Goal: Task Accomplishment & Management: Use online tool/utility

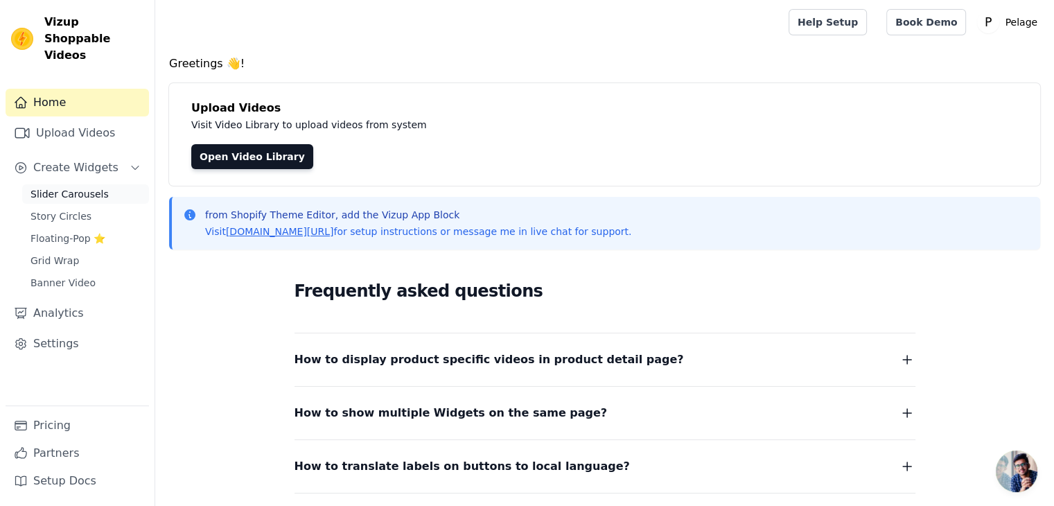
click at [87, 187] on span "Slider Carousels" at bounding box center [69, 194] width 78 height 14
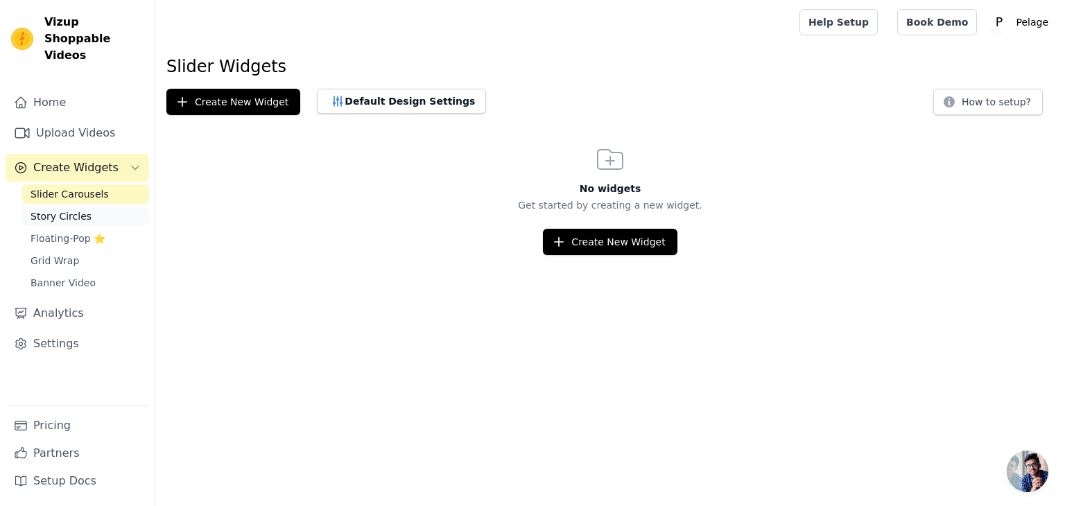
click at [73, 209] on span "Story Circles" at bounding box center [60, 216] width 61 height 14
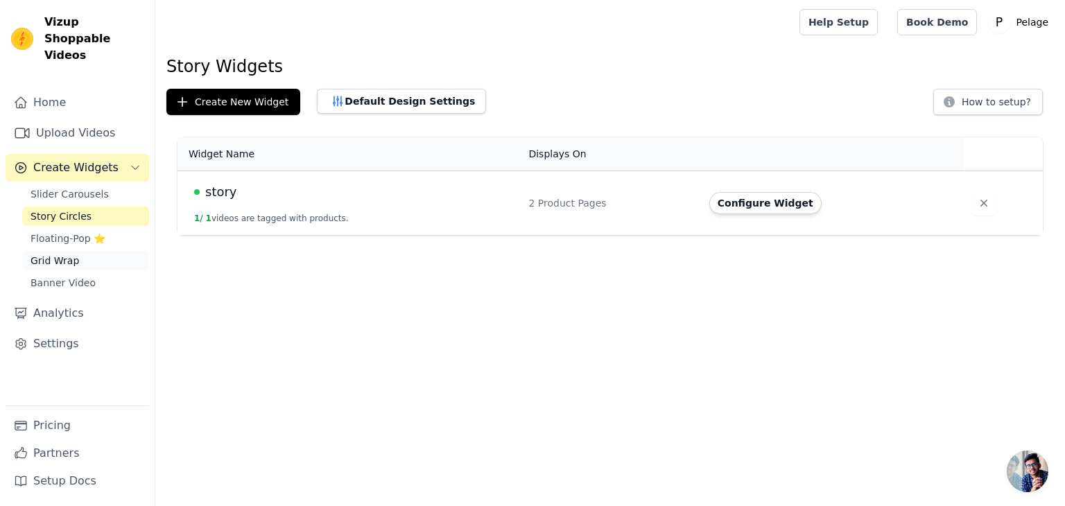
click at [64, 254] on span "Grid Wrap" at bounding box center [54, 261] width 49 height 14
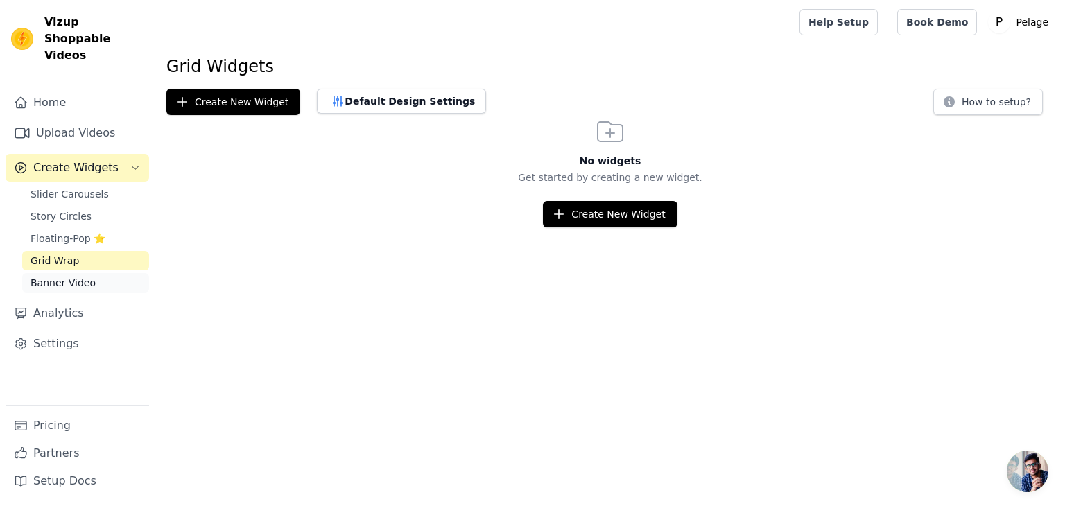
click at [76, 276] on span "Banner Video" at bounding box center [62, 283] width 65 height 14
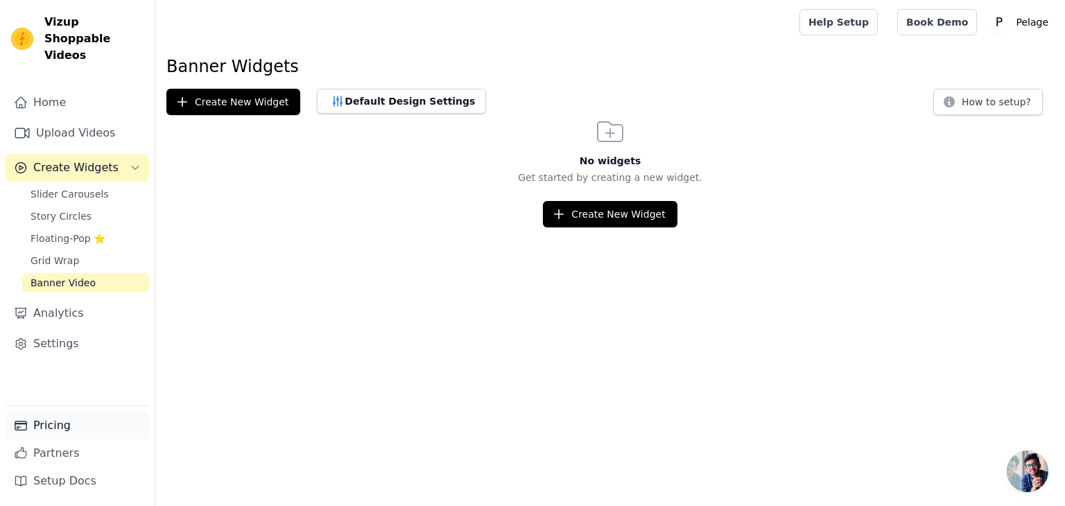
click at [62, 436] on link "Pricing" at bounding box center [77, 426] width 143 height 28
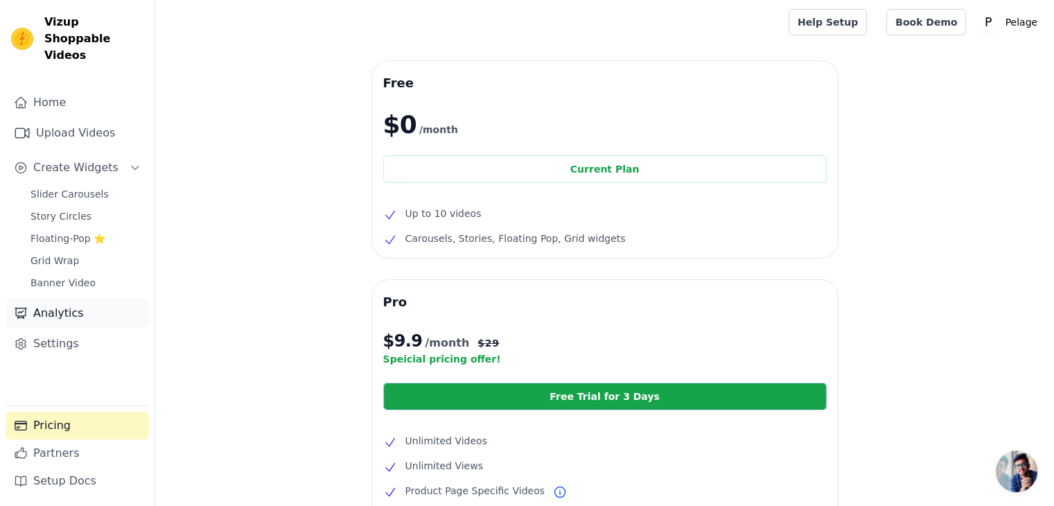
click at [76, 299] on link "Analytics" at bounding box center [77, 313] width 143 height 28
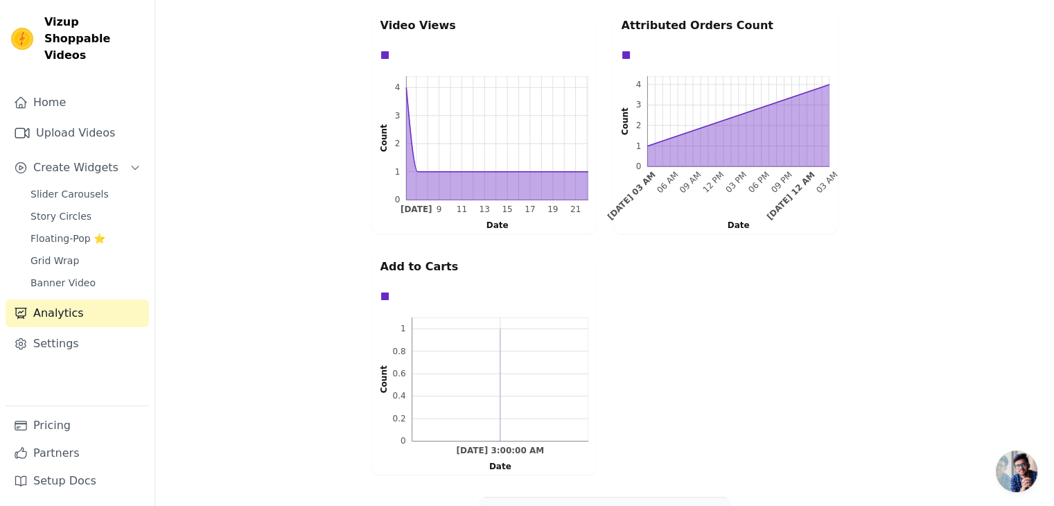
scroll to position [347, 0]
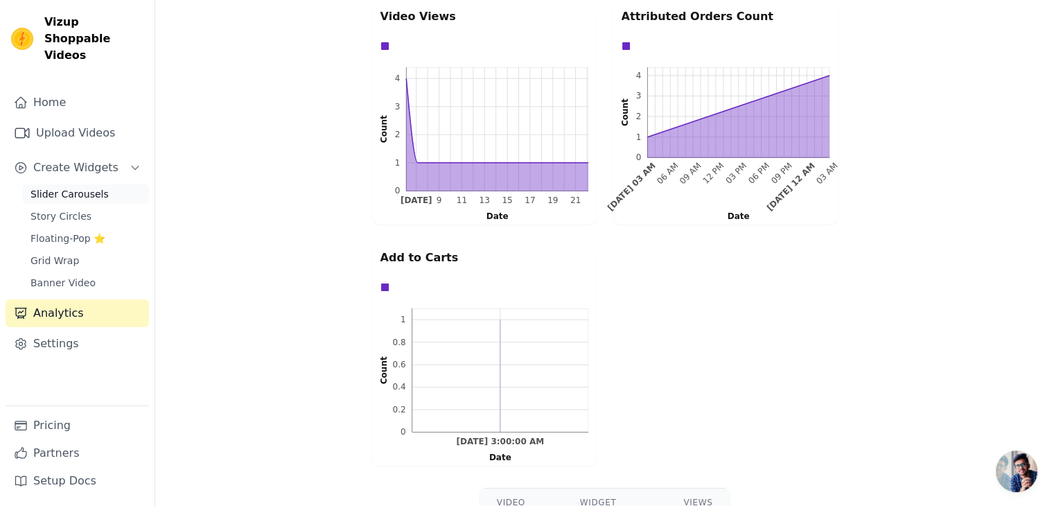
click at [69, 187] on span "Slider Carousels" at bounding box center [69, 194] width 78 height 14
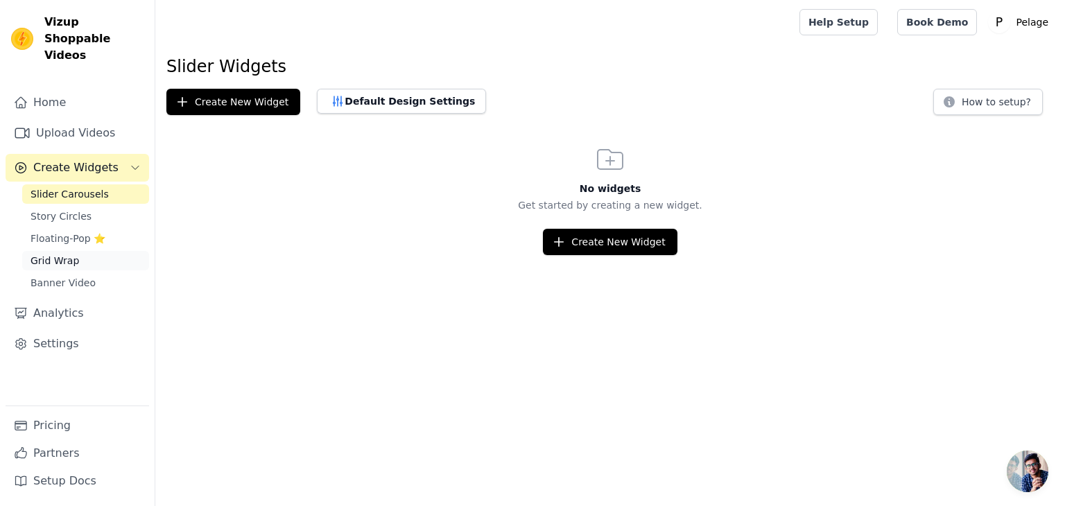
click at [95, 251] on link "Grid Wrap" at bounding box center [85, 260] width 127 height 19
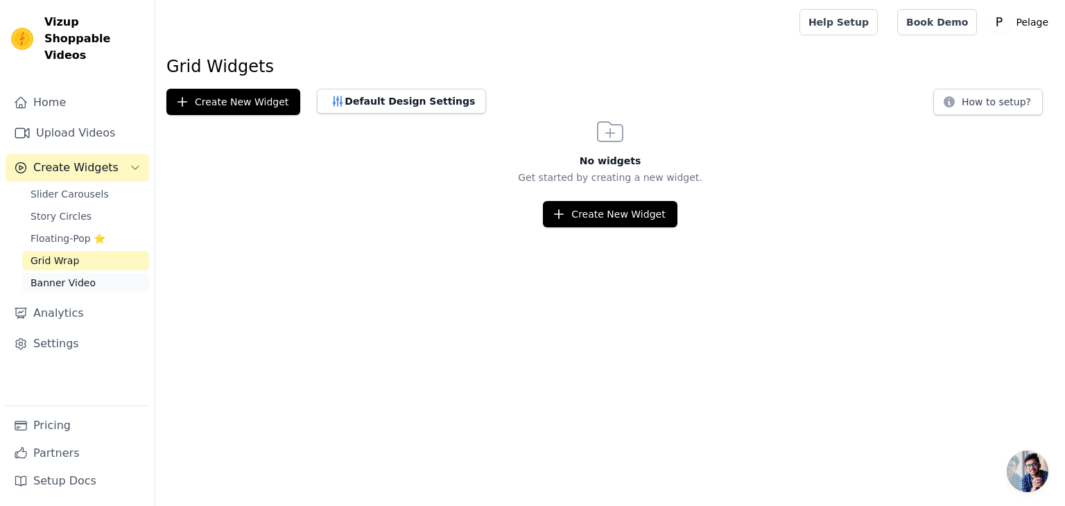
click at [90, 273] on link "Banner Video" at bounding box center [85, 282] width 127 height 19
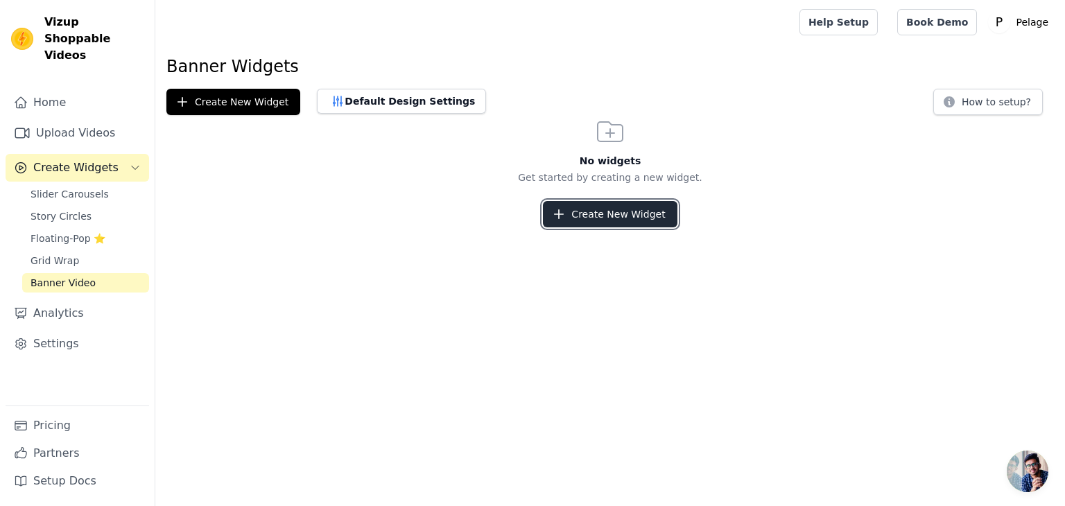
click at [611, 221] on button "Create New Widget" at bounding box center [610, 214] width 134 height 26
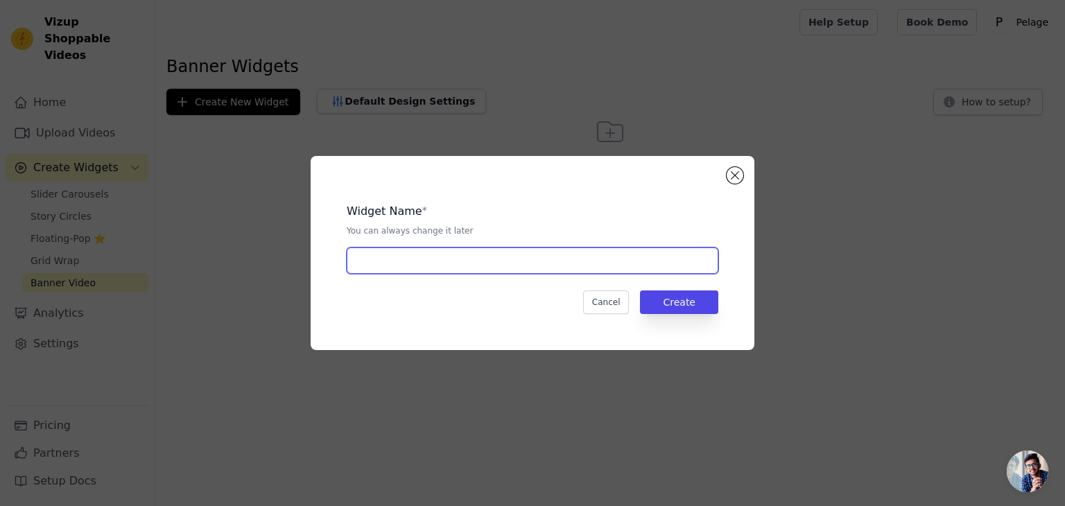
click at [571, 257] on input "text" at bounding box center [532, 260] width 371 height 26
click at [538, 258] on input "text" at bounding box center [532, 260] width 371 height 26
type input "banner"
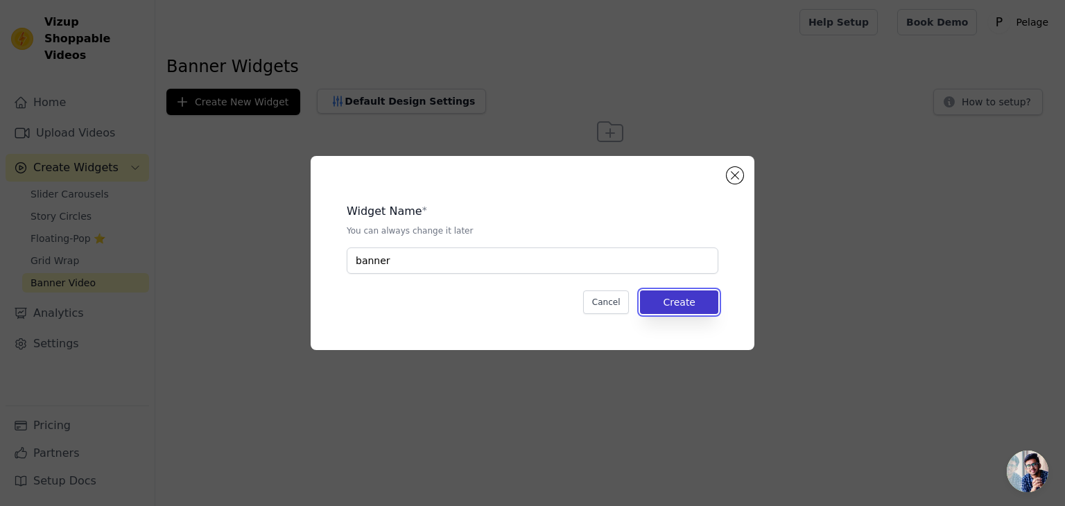
click at [675, 306] on button "Create" at bounding box center [679, 302] width 78 height 24
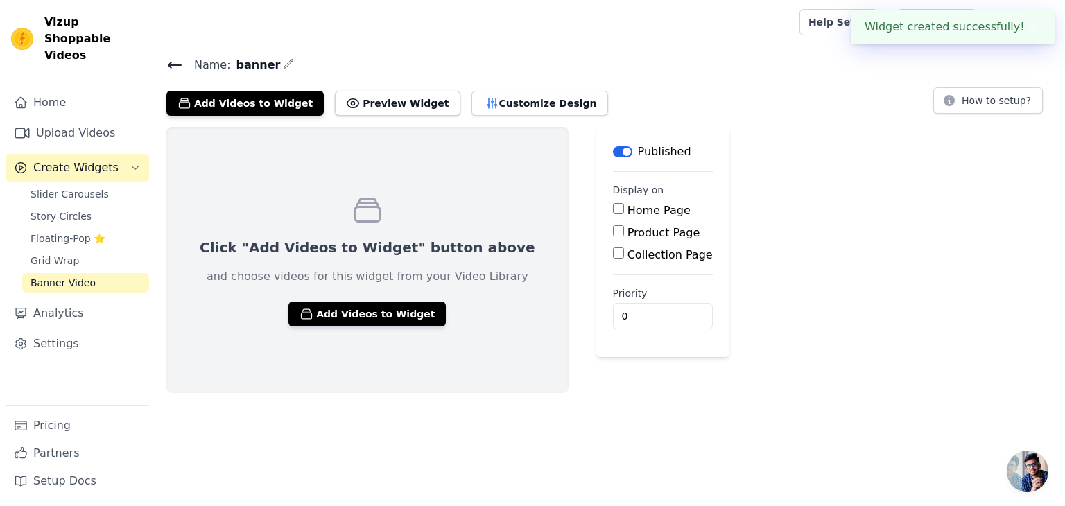
click at [613, 211] on input "Home Page" at bounding box center [618, 208] width 11 height 11
checkbox input "true"
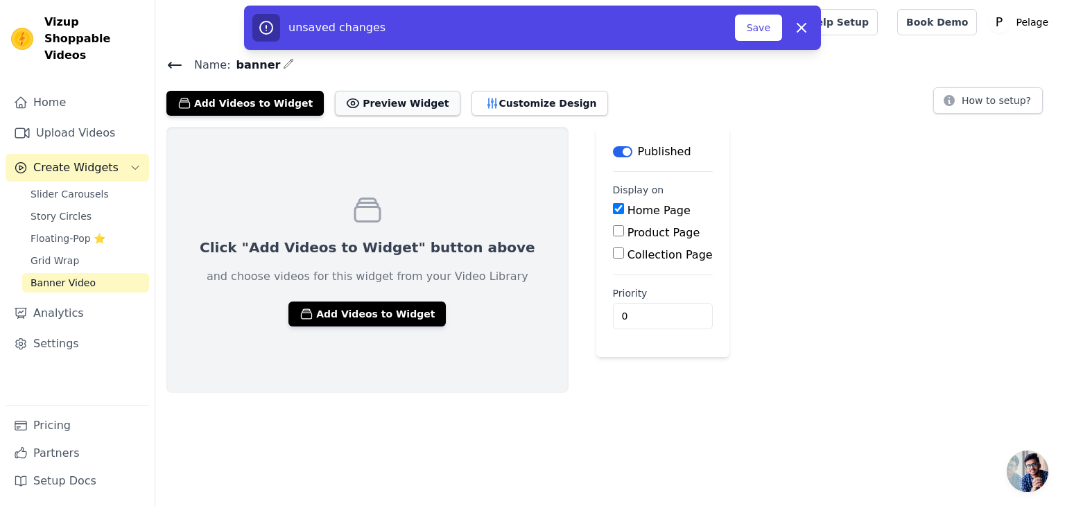
click at [383, 107] on button "Preview Widget" at bounding box center [397, 103] width 125 height 25
click at [380, 311] on button "Add Videos to Widget" at bounding box center [366, 313] width 157 height 25
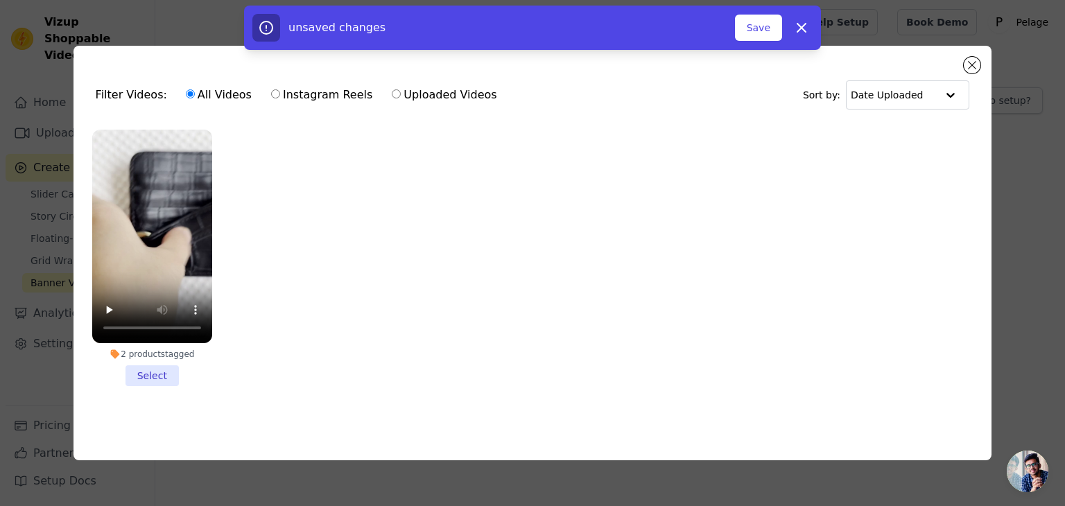
click at [150, 371] on li "2 products tagged Select" at bounding box center [152, 258] width 120 height 256
click at [0, 0] on input "2 products tagged Select" at bounding box center [0, 0] width 0 height 0
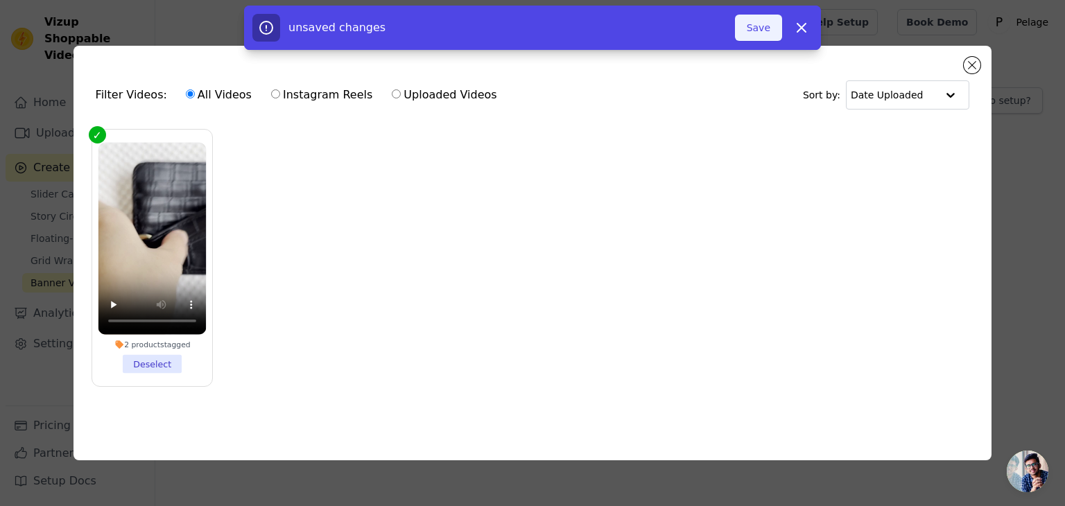
click at [757, 30] on button "Save" at bounding box center [758, 28] width 47 height 26
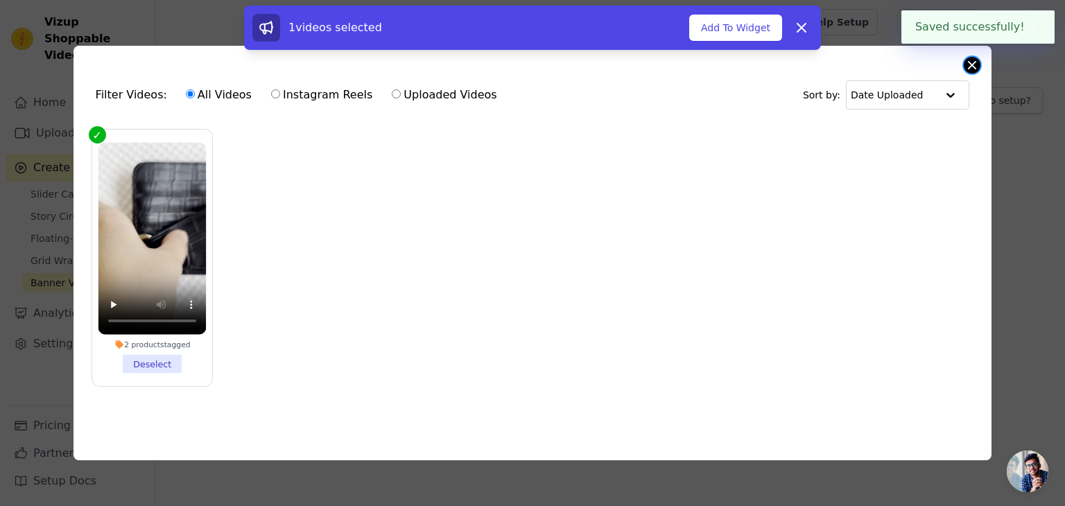
click at [967, 62] on button "Close modal" at bounding box center [971, 65] width 17 height 17
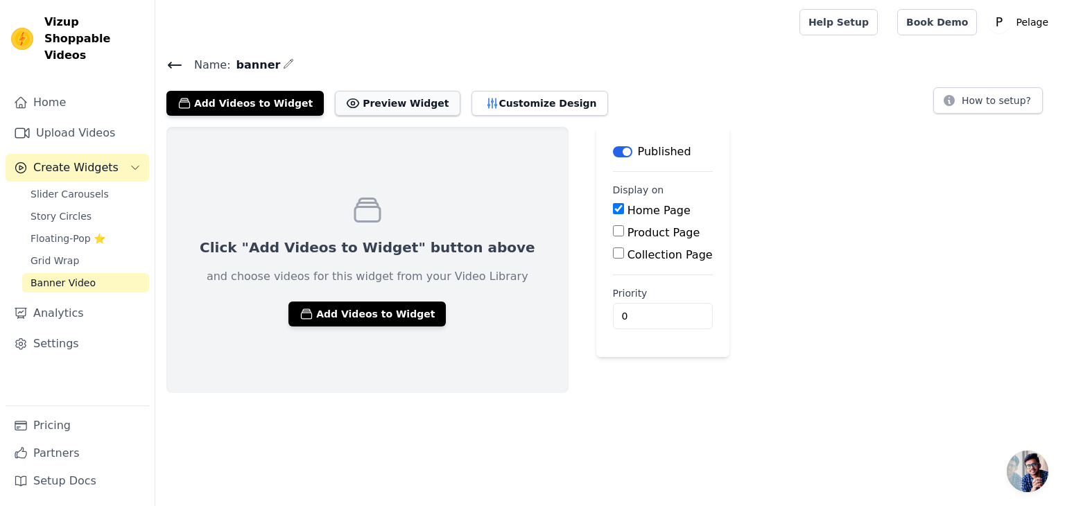
click at [390, 98] on button "Preview Widget" at bounding box center [397, 103] width 125 height 25
click at [494, 97] on button "Customize Design" at bounding box center [539, 103] width 137 height 25
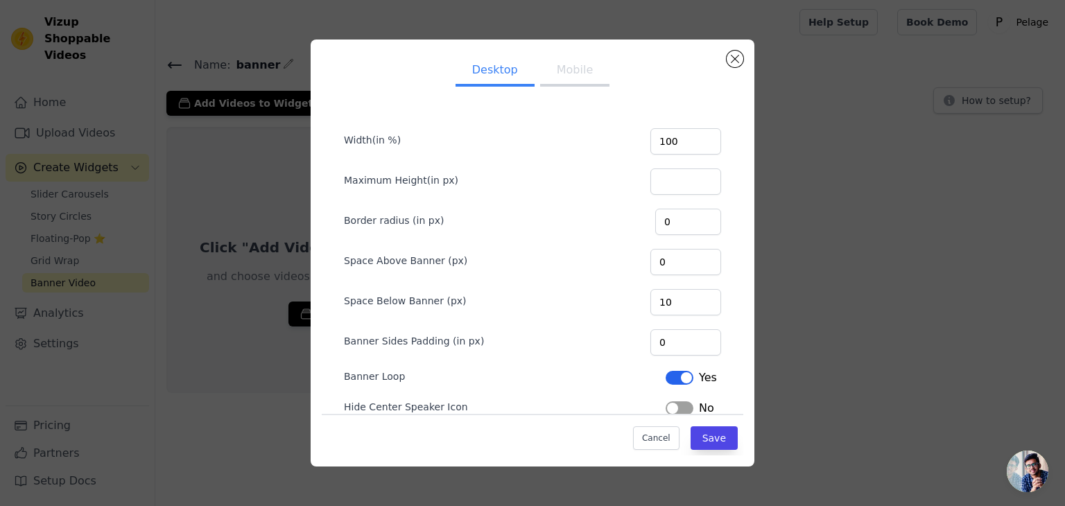
click at [554, 72] on button "Mobile" at bounding box center [574, 71] width 69 height 30
click at [481, 77] on button "Desktop" at bounding box center [494, 71] width 79 height 30
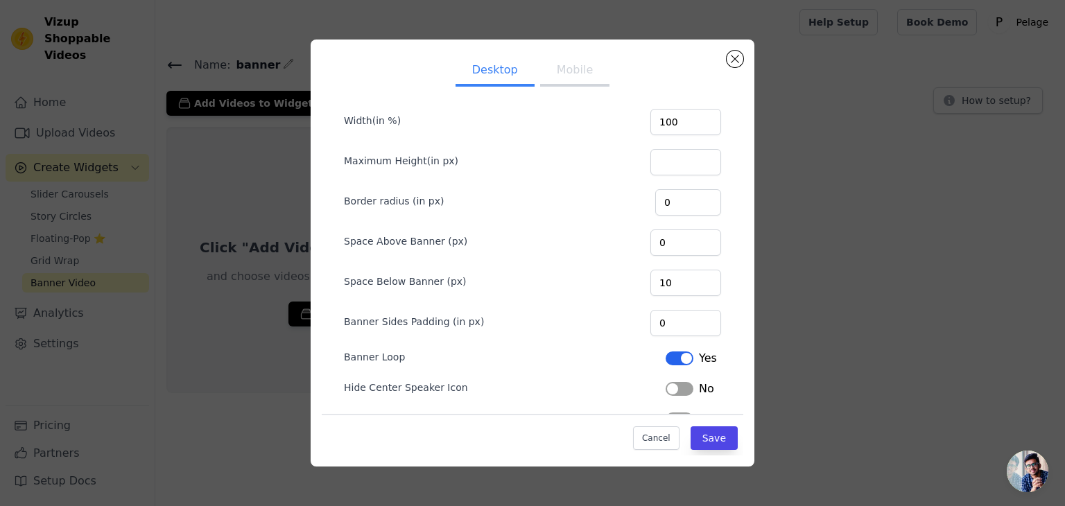
scroll to position [53, 0]
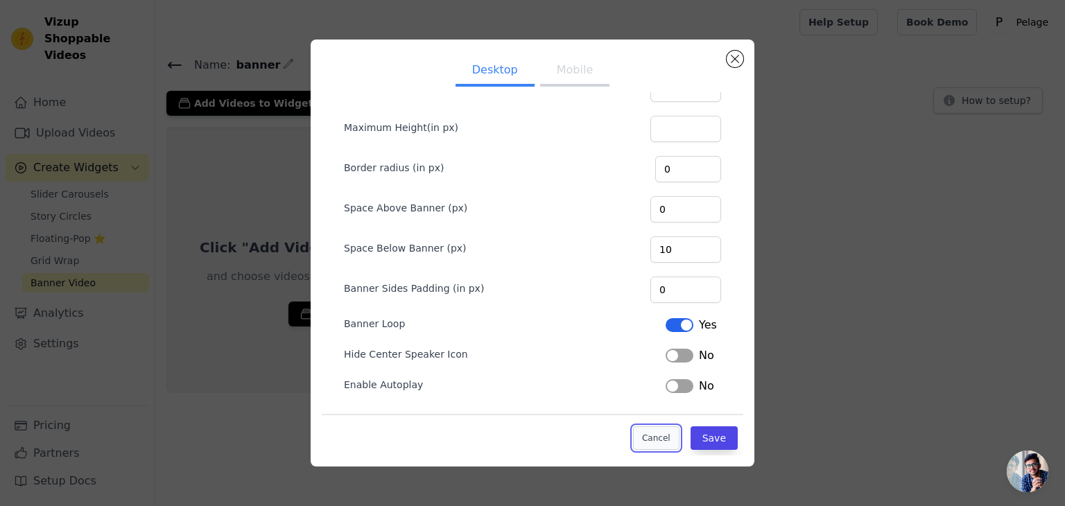
click at [654, 440] on button "Cancel" at bounding box center [656, 438] width 46 height 24
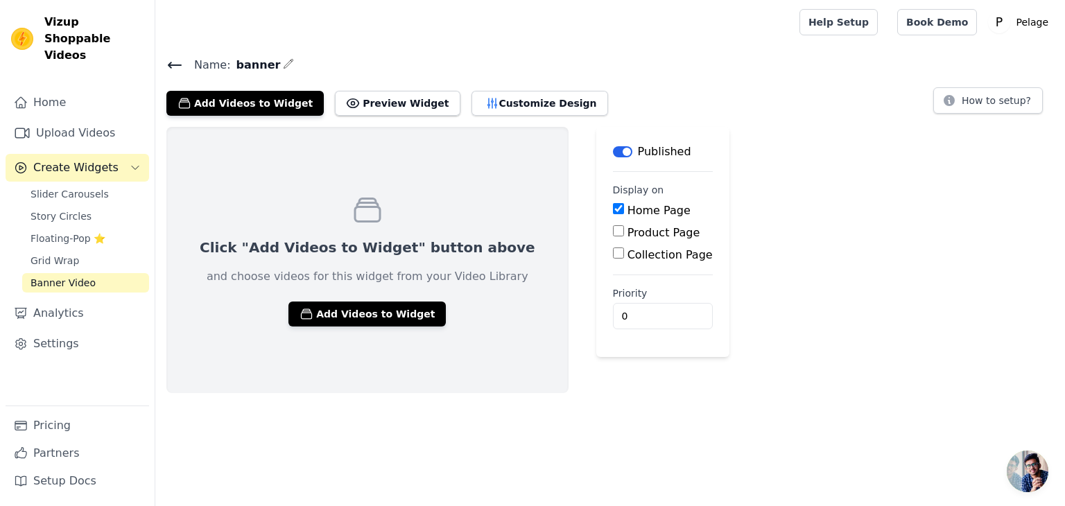
click at [353, 299] on div "Click "Add Videos to Widget" button above and choose videos for this widget fro…" at bounding box center [367, 260] width 402 height 266
click at [349, 308] on button "Add Videos to Widget" at bounding box center [366, 313] width 157 height 25
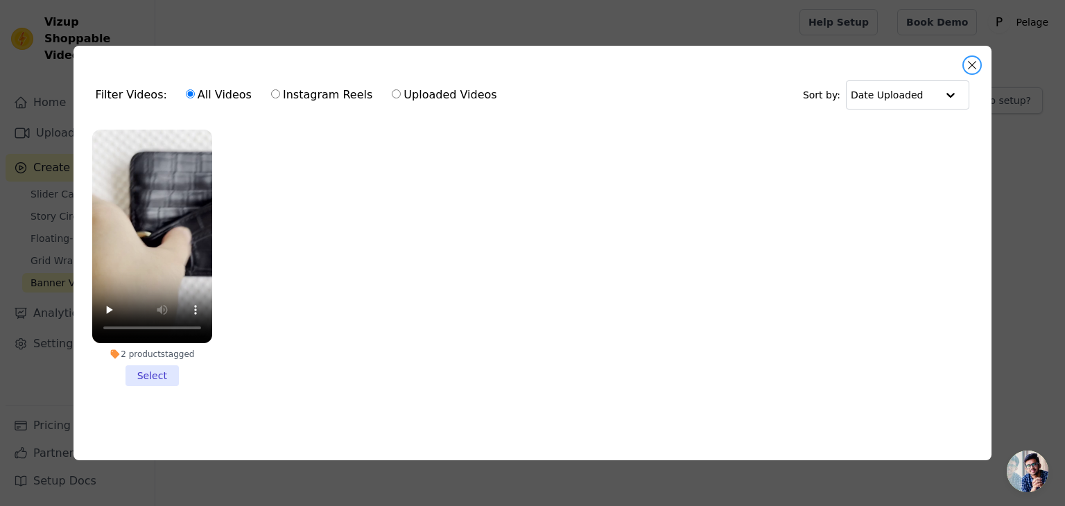
click at [973, 57] on button "Close modal" at bounding box center [971, 65] width 17 height 17
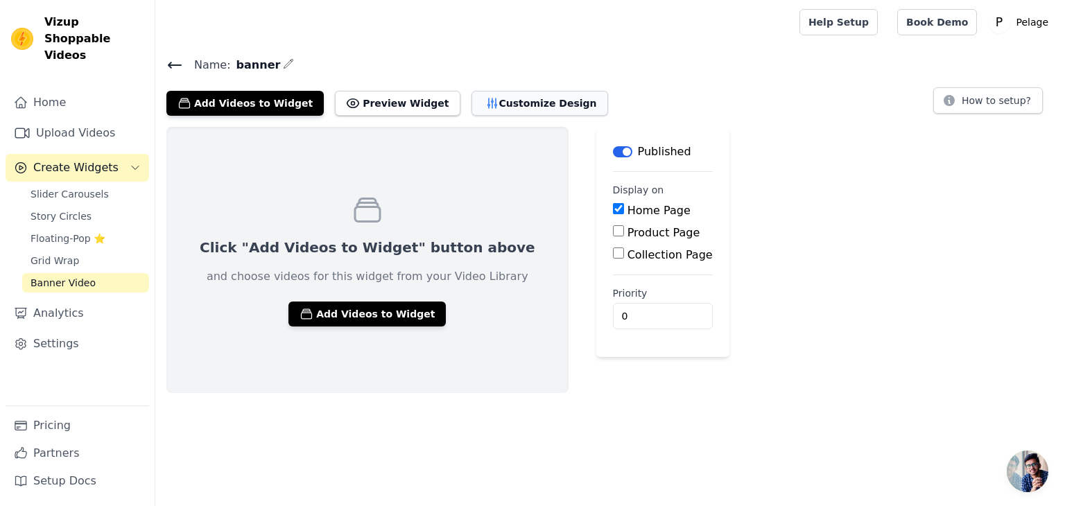
click at [490, 112] on button "Customize Design" at bounding box center [539, 103] width 137 height 25
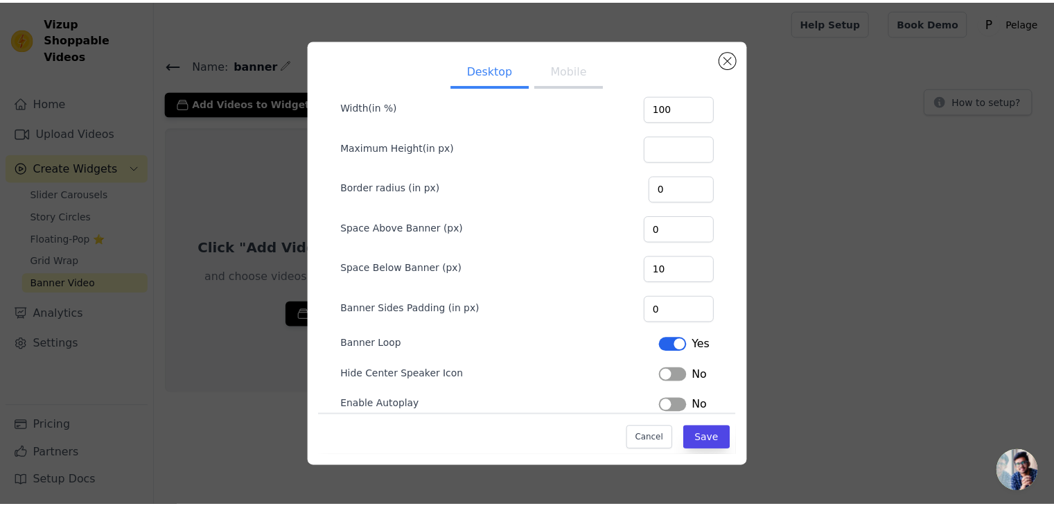
scroll to position [0, 0]
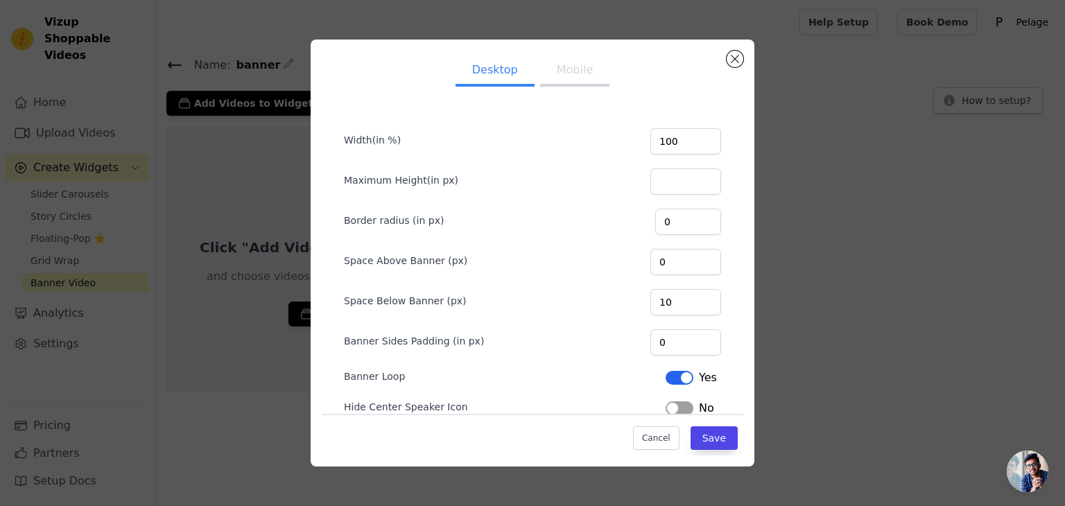
click at [564, 74] on button "Mobile" at bounding box center [574, 71] width 69 height 30
click at [862, 113] on div "Desktop Mobile Width(in %) 100 Maximum Height(in px) Border radius (in px) 0 Sp…" at bounding box center [532, 252] width 1020 height 471
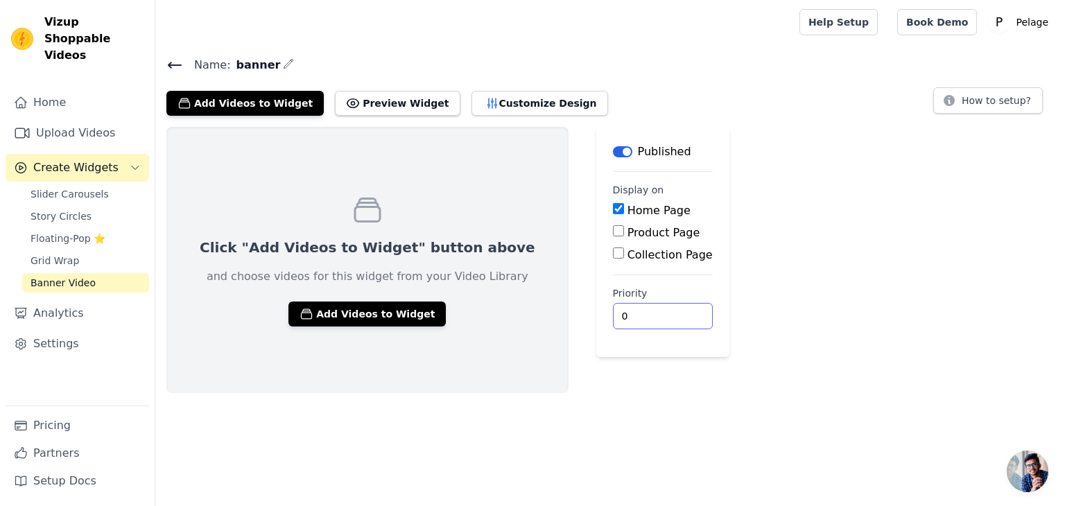
click at [613, 308] on input "0" at bounding box center [663, 316] width 100 height 26
click at [745, 313] on div "Click "Add Videos to Widget" button above and choose videos for this widget fro…" at bounding box center [609, 260] width 909 height 266
click at [175, 62] on icon at bounding box center [174, 65] width 17 height 17
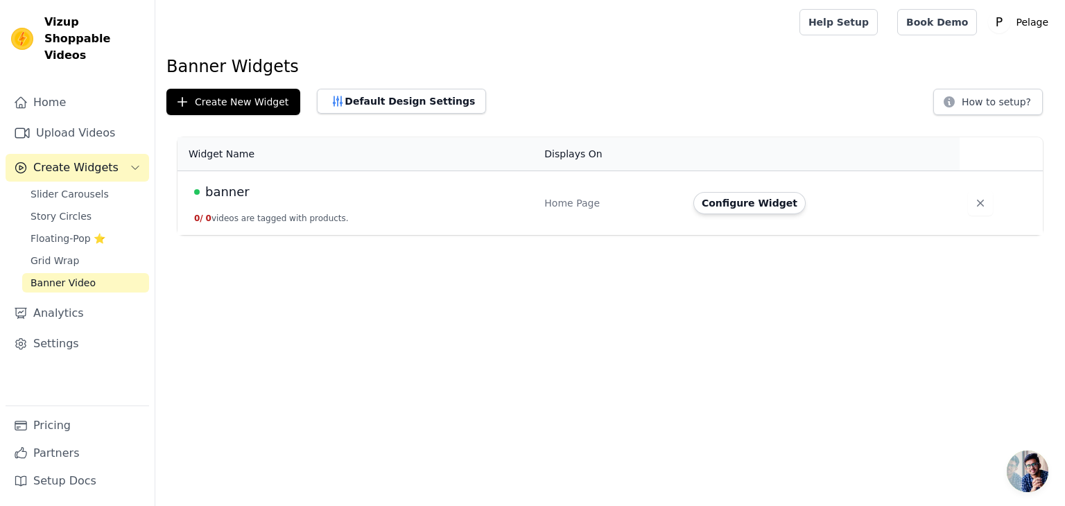
click at [230, 188] on span "banner" at bounding box center [227, 191] width 44 height 19
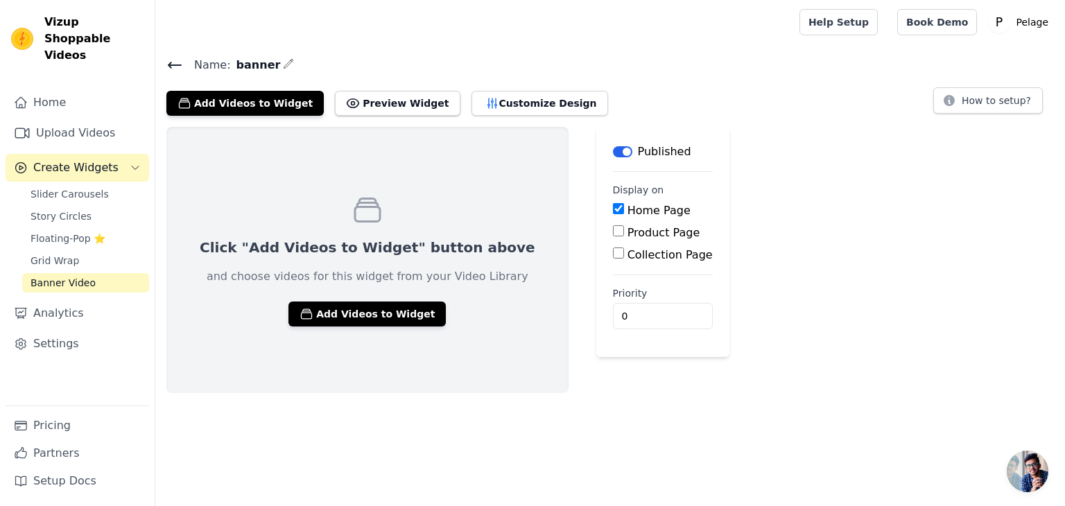
click at [165, 61] on div "Name: banner Add Videos to Widget Preview Widget Customize Design How to setup?" at bounding box center [609, 85] width 909 height 60
click at [175, 62] on icon at bounding box center [174, 65] width 17 height 17
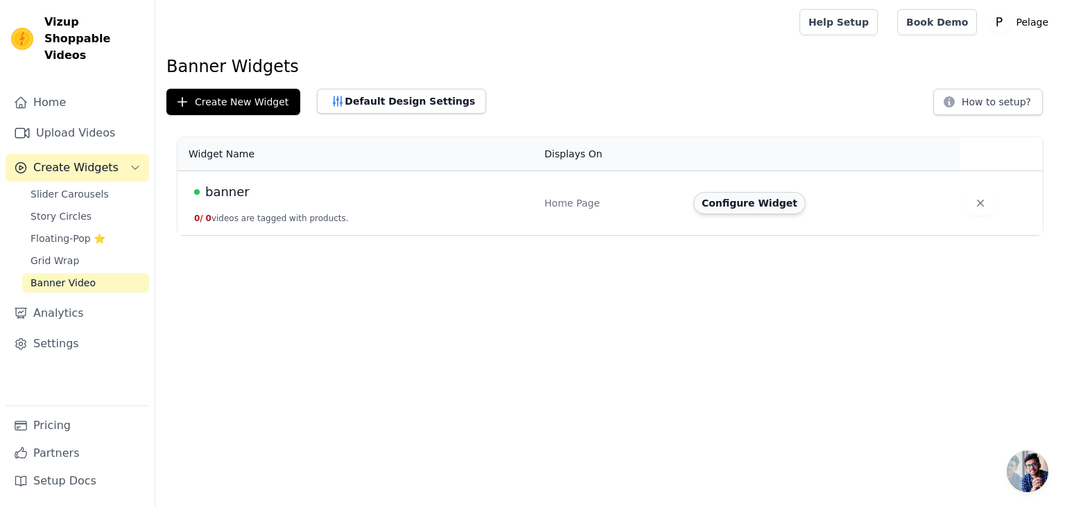
click at [732, 203] on button "Configure Widget" at bounding box center [749, 203] width 112 height 22
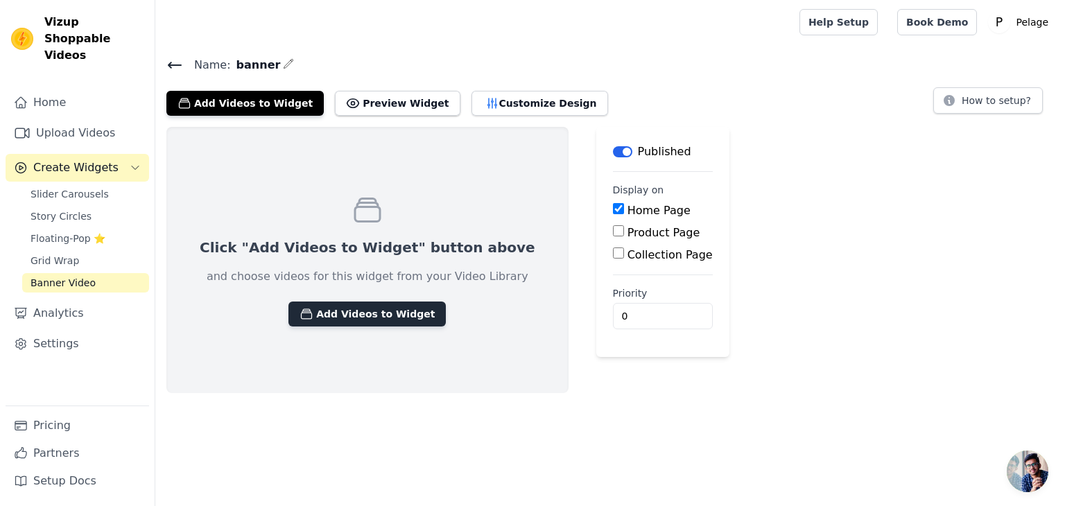
click at [385, 315] on button "Add Videos to Widget" at bounding box center [366, 313] width 157 height 25
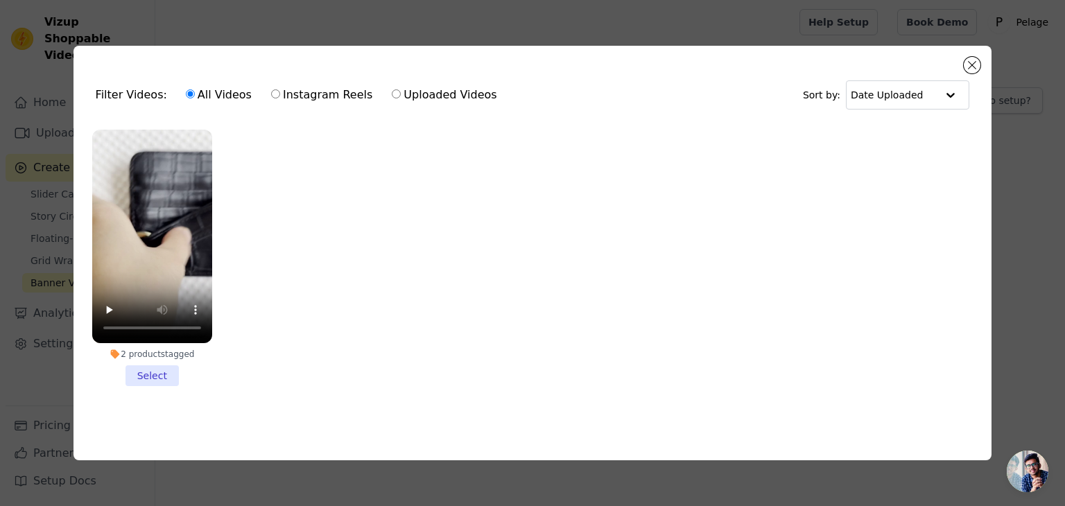
click at [149, 369] on li "2 products tagged Select" at bounding box center [152, 258] width 120 height 256
click at [0, 0] on input "2 products tagged Select" at bounding box center [0, 0] width 0 height 0
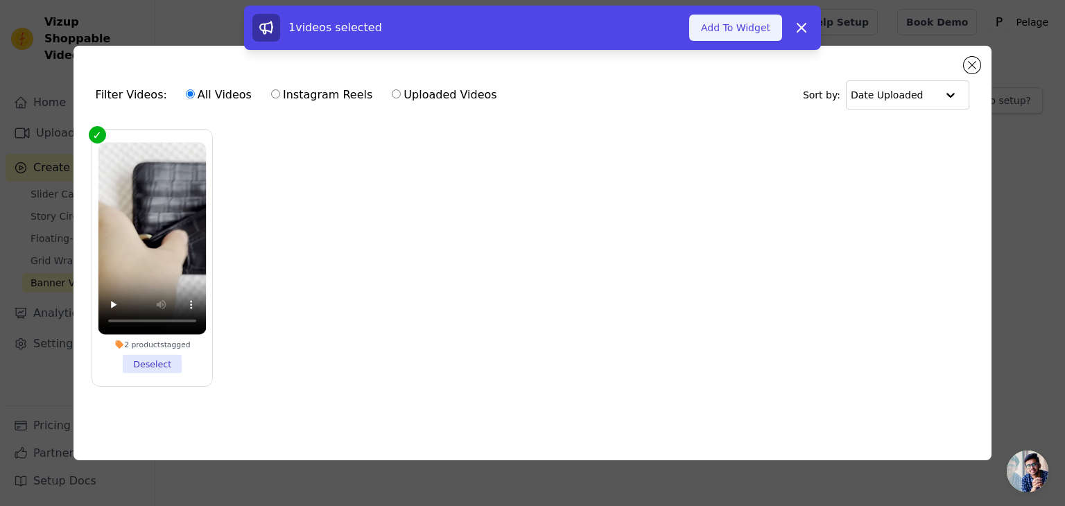
click at [740, 33] on button "Add To Widget" at bounding box center [735, 28] width 93 height 26
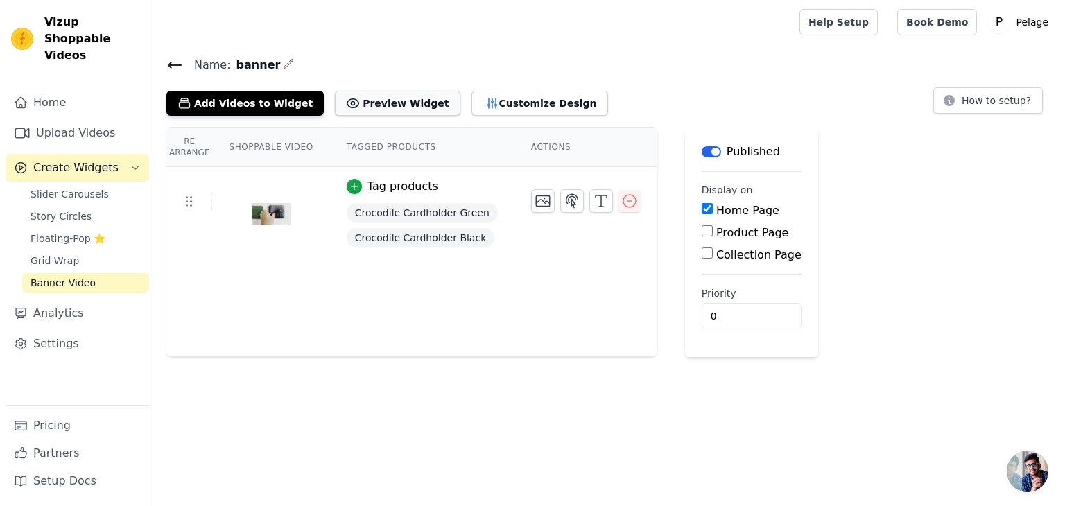
click at [399, 102] on button "Preview Widget" at bounding box center [397, 103] width 125 height 25
click at [621, 198] on icon "button" at bounding box center [629, 201] width 17 height 17
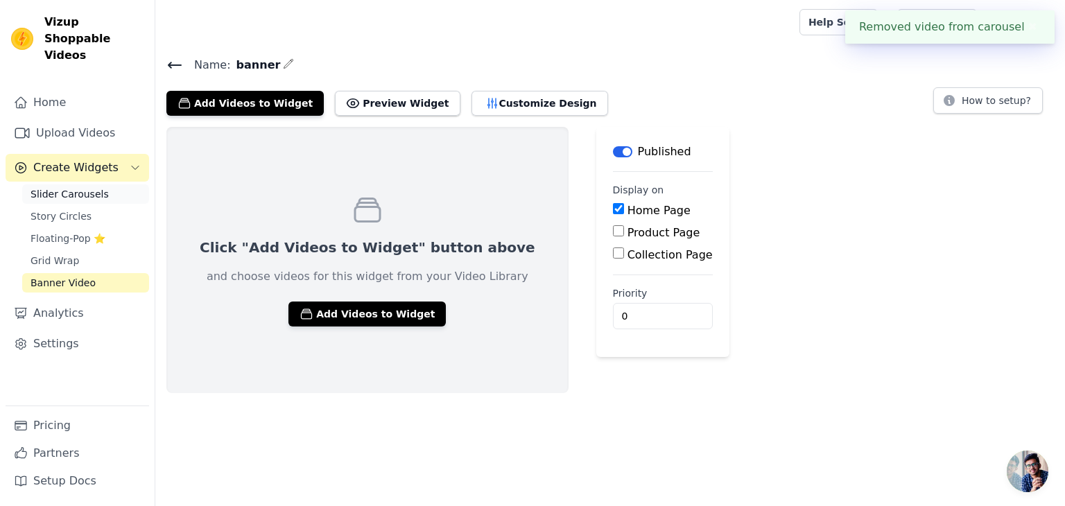
click at [78, 187] on span "Slider Carousels" at bounding box center [69, 194] width 78 height 14
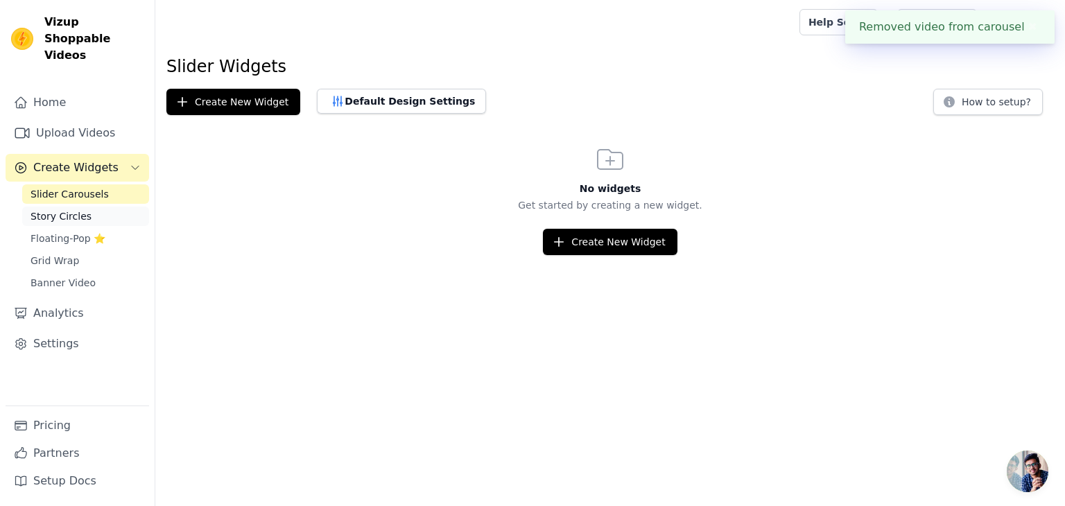
click at [71, 209] on span "Story Circles" at bounding box center [60, 216] width 61 height 14
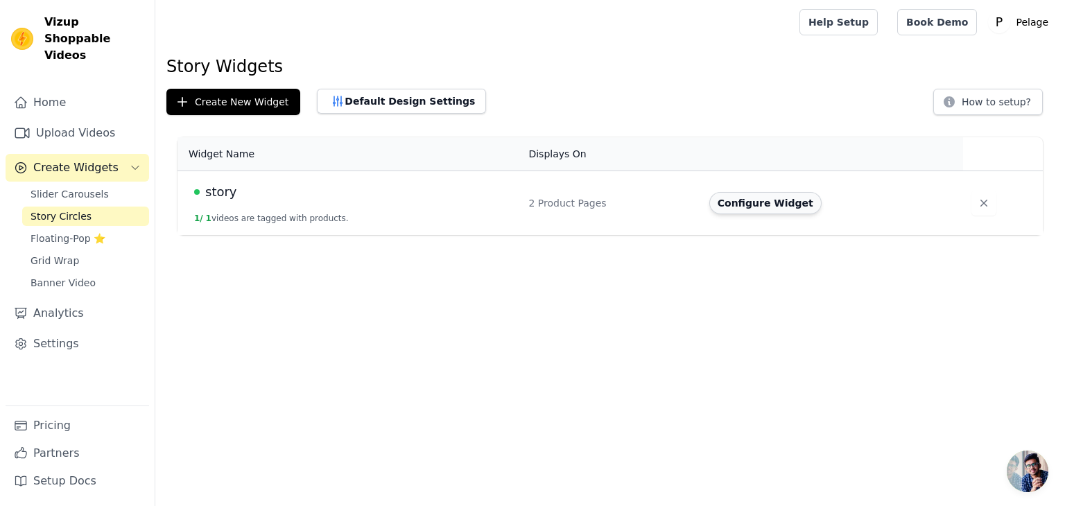
click at [747, 209] on button "Configure Widget" at bounding box center [765, 203] width 112 height 22
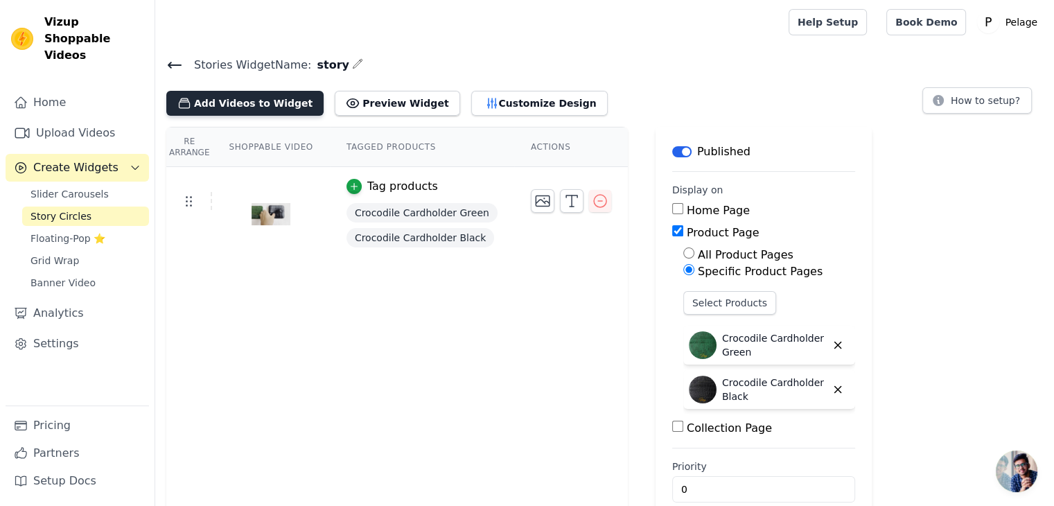
click at [259, 103] on button "Add Videos to Widget" at bounding box center [244, 103] width 157 height 25
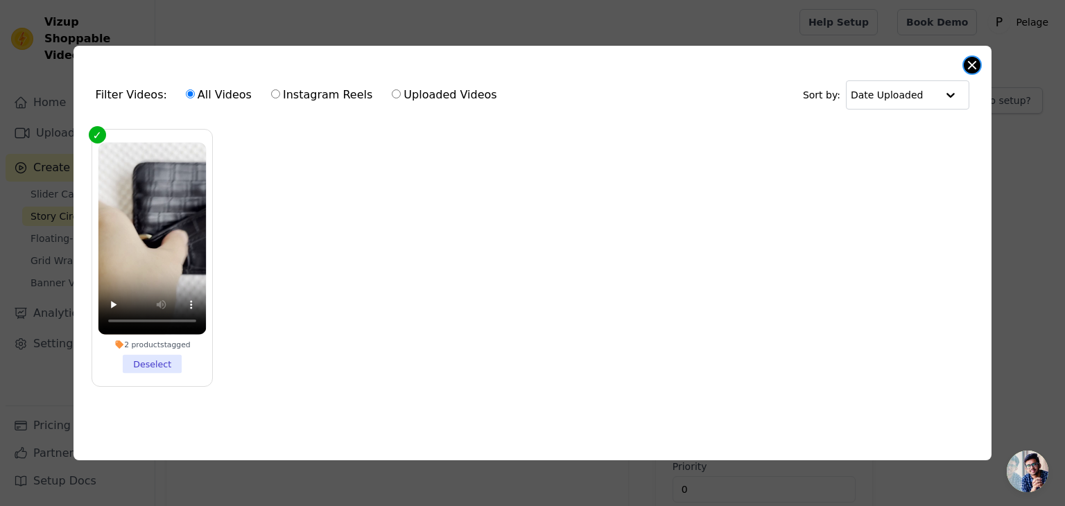
click at [972, 60] on button "Close modal" at bounding box center [971, 65] width 17 height 17
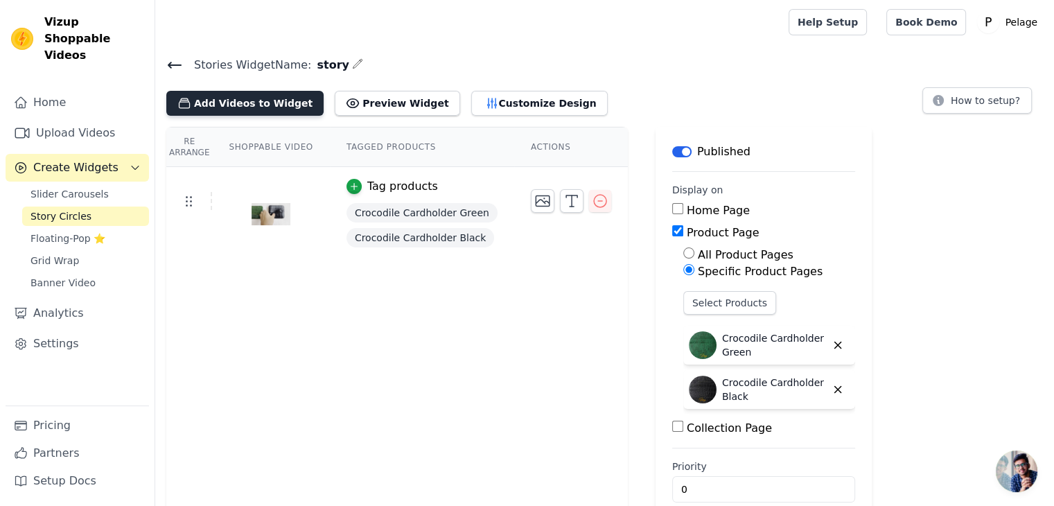
click at [211, 92] on button "Add Videos to Widget" at bounding box center [244, 103] width 157 height 25
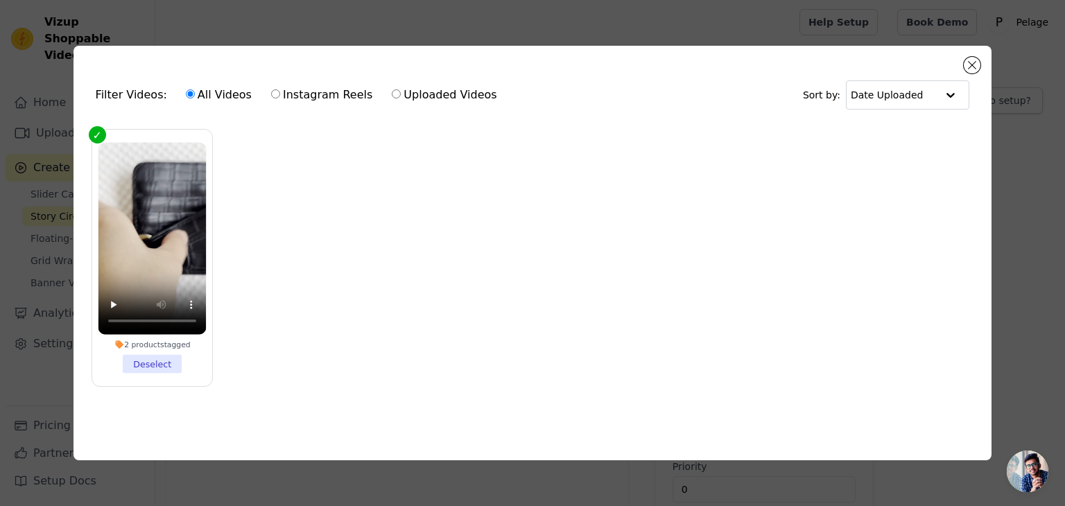
click at [271, 89] on input "Instagram Reels" at bounding box center [275, 93] width 9 height 9
radio input "true"
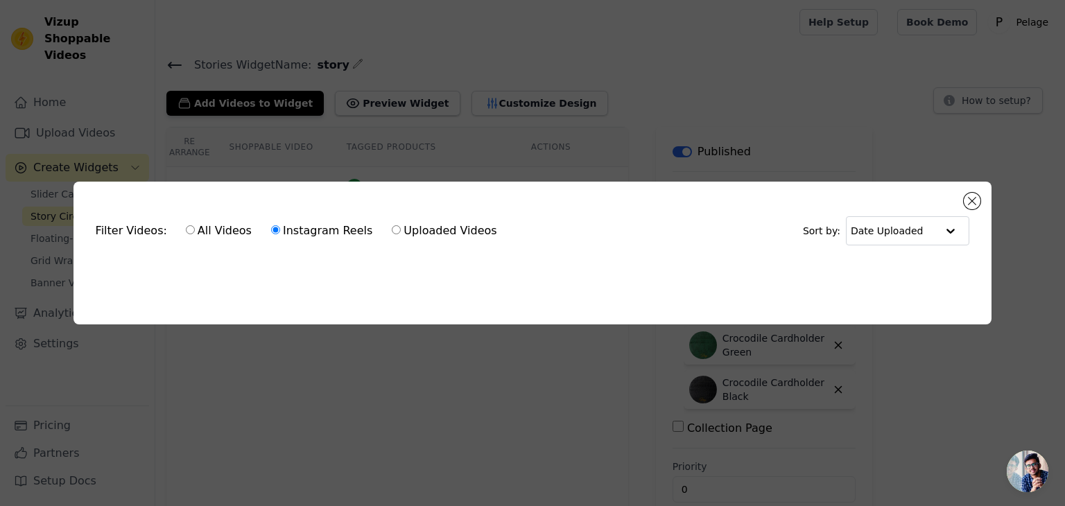
click at [189, 229] on label "All Videos" at bounding box center [218, 231] width 67 height 18
click at [189, 229] on input "All Videos" at bounding box center [190, 229] width 9 height 9
radio input "true"
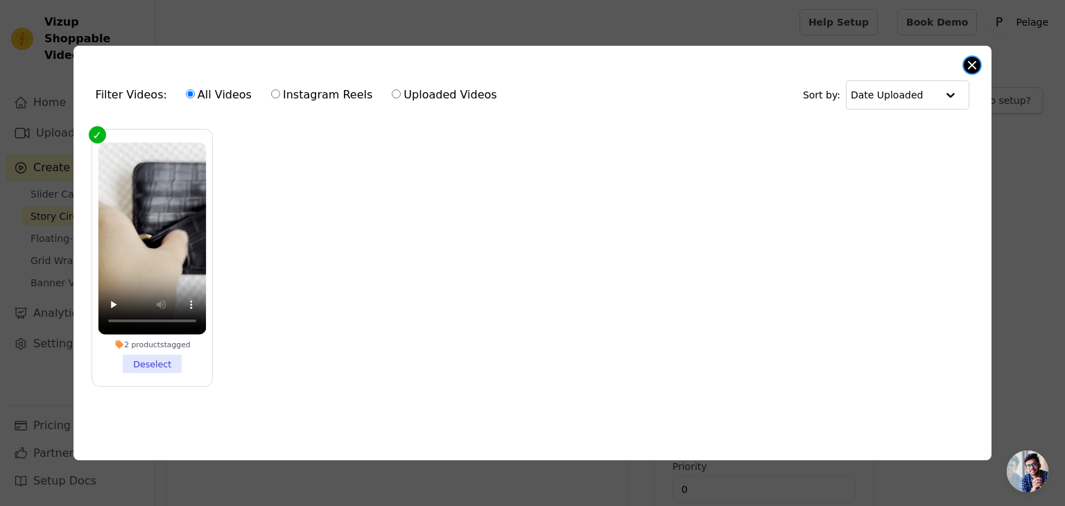
click at [979, 62] on button "Close modal" at bounding box center [971, 65] width 17 height 17
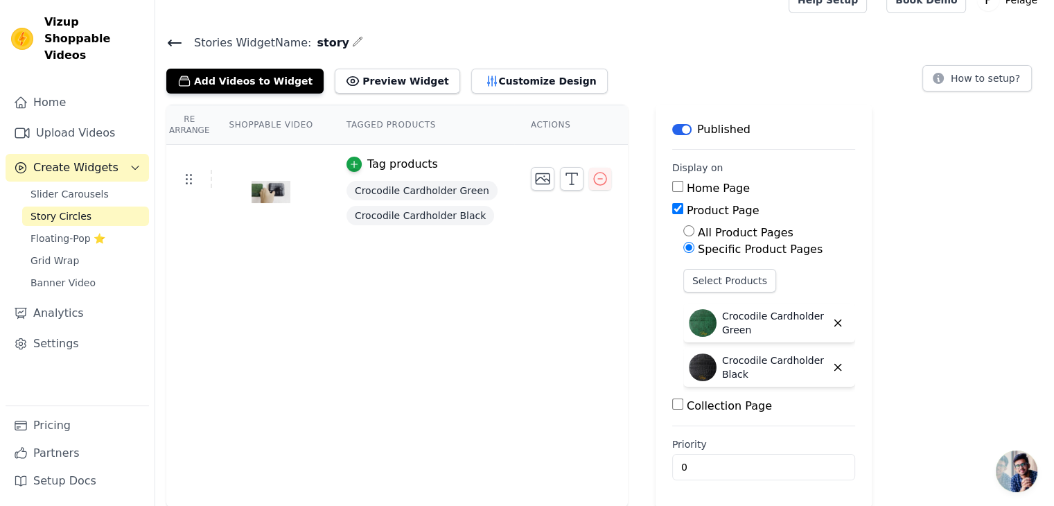
scroll to position [22, 0]
click at [592, 177] on icon "button" at bounding box center [600, 178] width 17 height 17
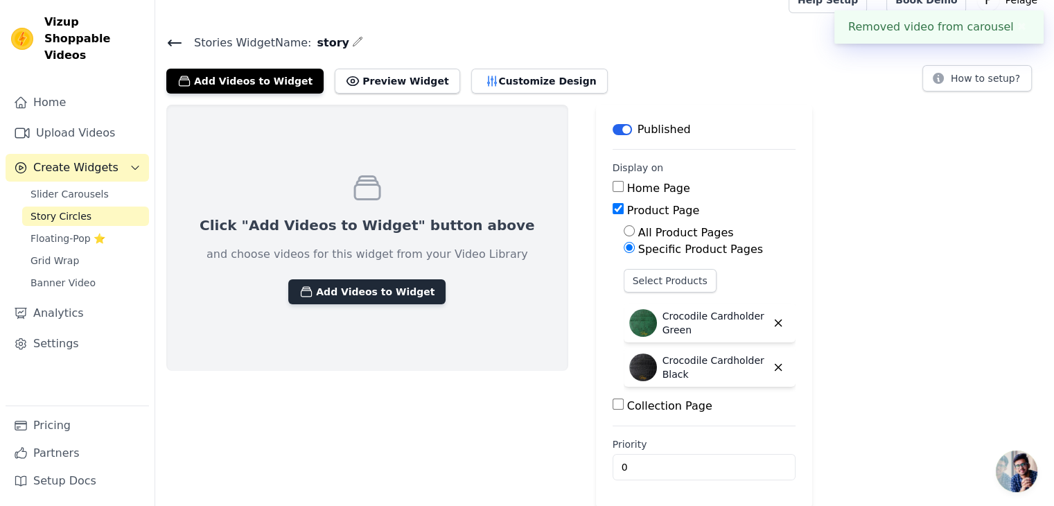
click at [383, 299] on button "Add Videos to Widget" at bounding box center [366, 291] width 157 height 25
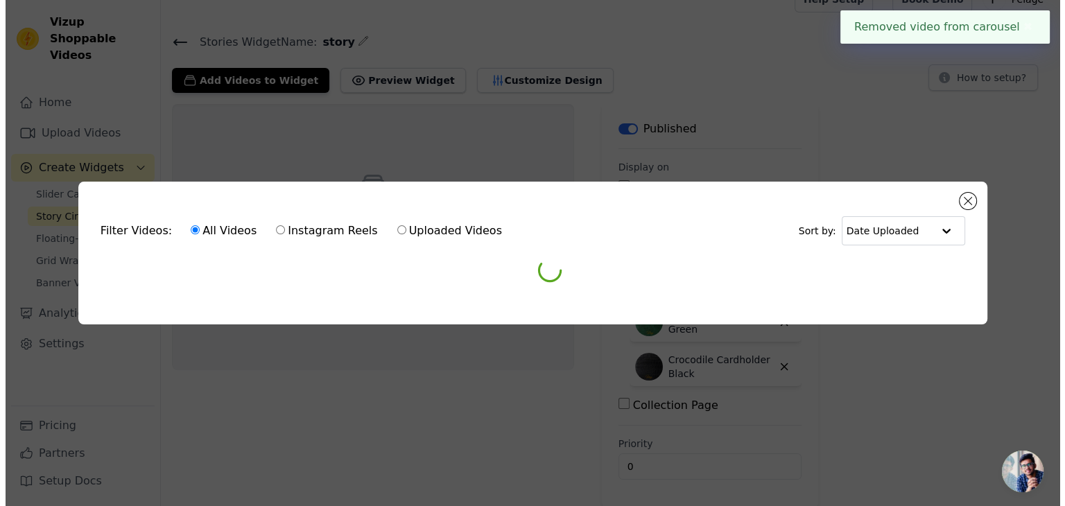
scroll to position [0, 0]
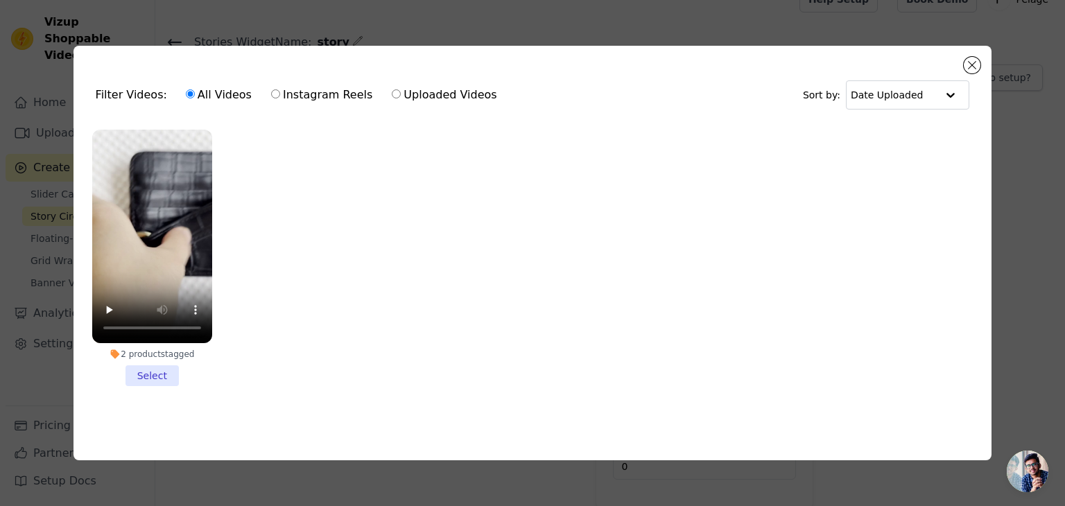
click at [1064, 209] on div "Filter Videos: All Videos Instagram Reels Uploaded Videos Sort by: Date Uploade…" at bounding box center [532, 253] width 1065 height 506
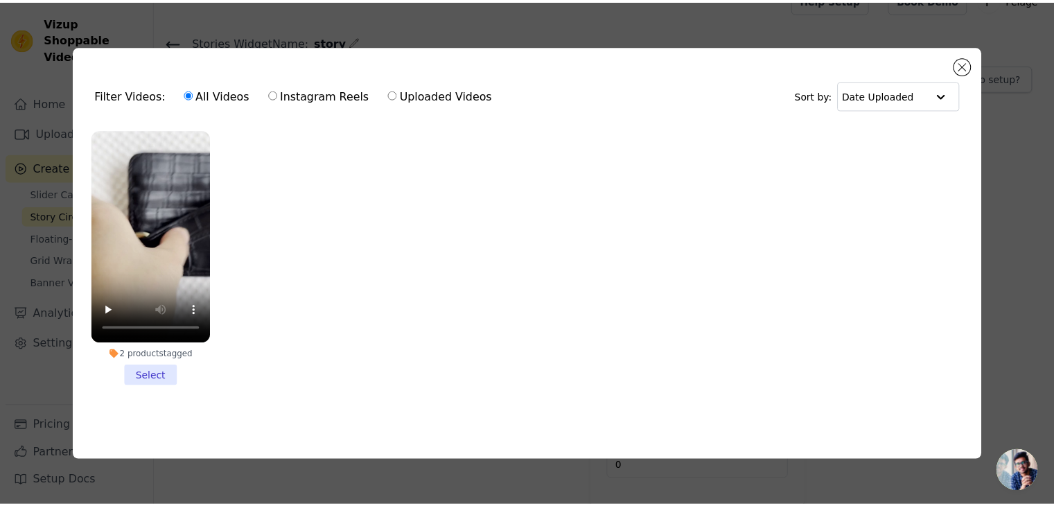
scroll to position [22, 0]
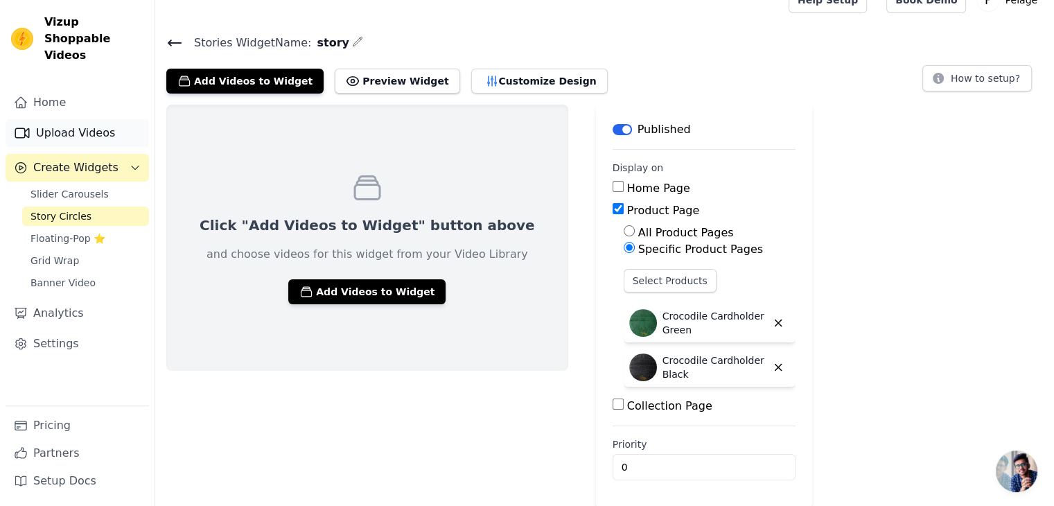
click at [73, 119] on link "Upload Videos" at bounding box center [77, 133] width 143 height 28
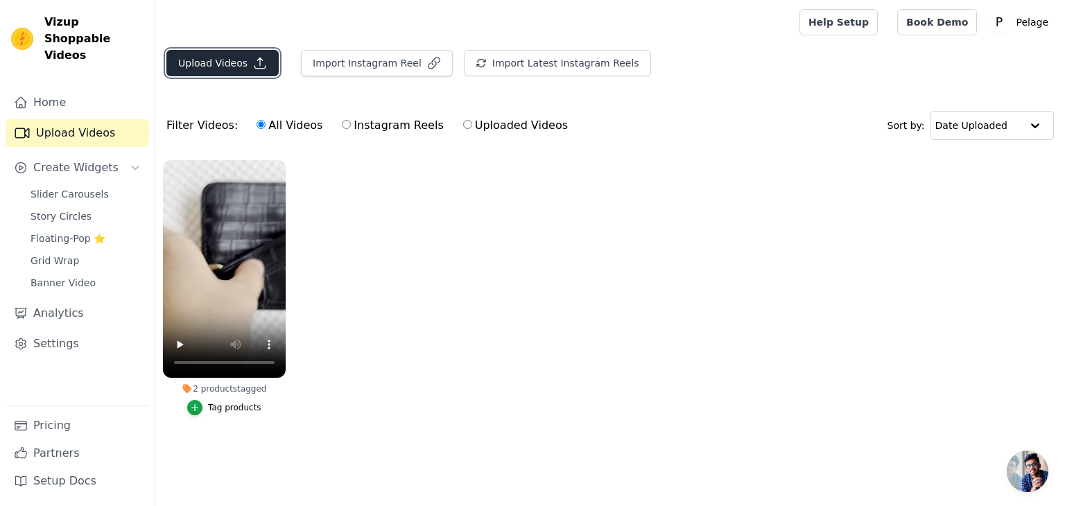
click at [213, 64] on button "Upload Videos" at bounding box center [222, 63] width 112 height 26
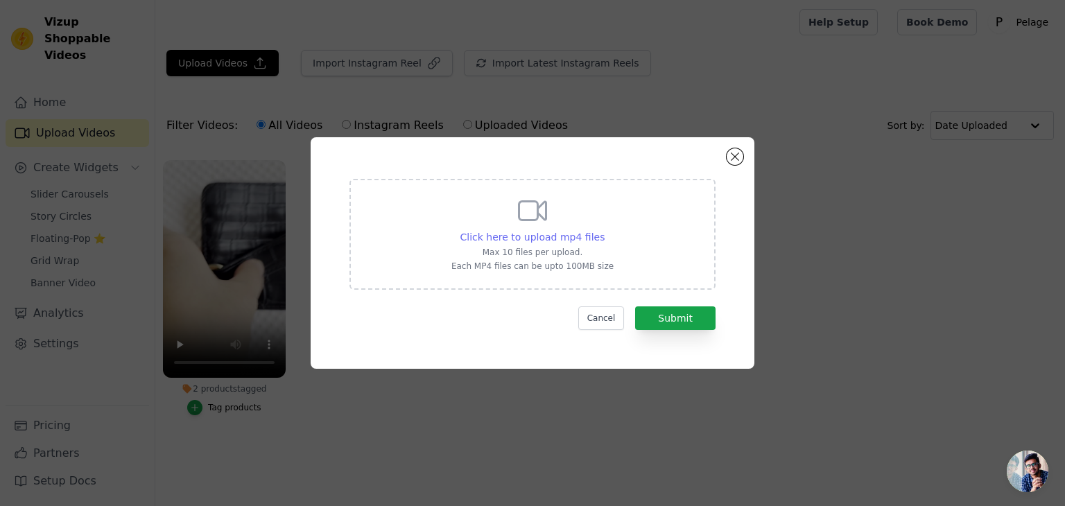
click at [573, 236] on span "Click here to upload mp4 files" at bounding box center [532, 236] width 145 height 11
click at [604, 230] on input "Click here to upload mp4 files Max 10 files per upload. Each MP4 files can be u…" at bounding box center [604, 229] width 1 height 1
type input "C:\fakepath\0C1F491A0A6143EBAF49D833F3DD733C (online-video-cutter.com).mp4"
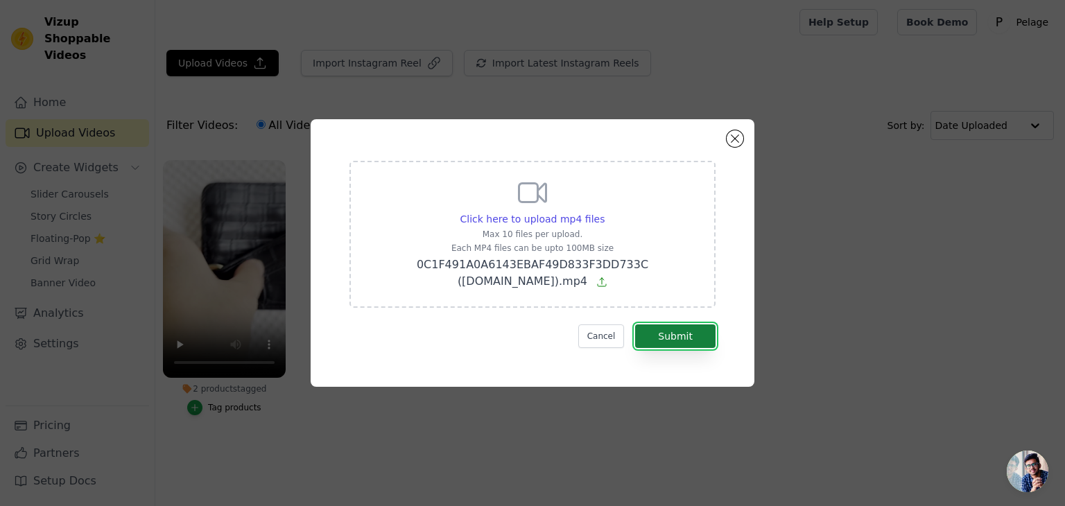
click at [664, 331] on button "Submit" at bounding box center [675, 336] width 80 height 24
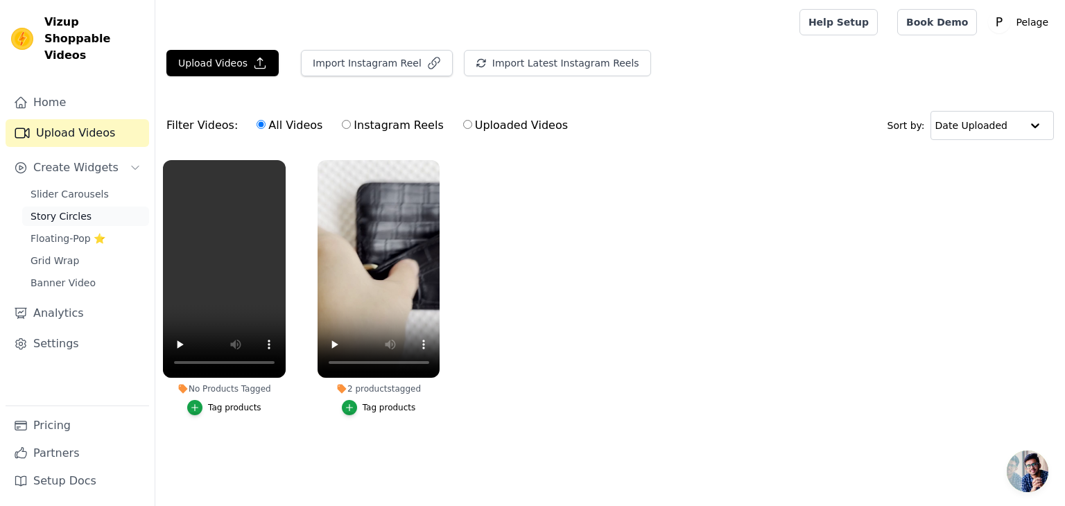
click at [67, 209] on span "Story Circles" at bounding box center [60, 216] width 61 height 14
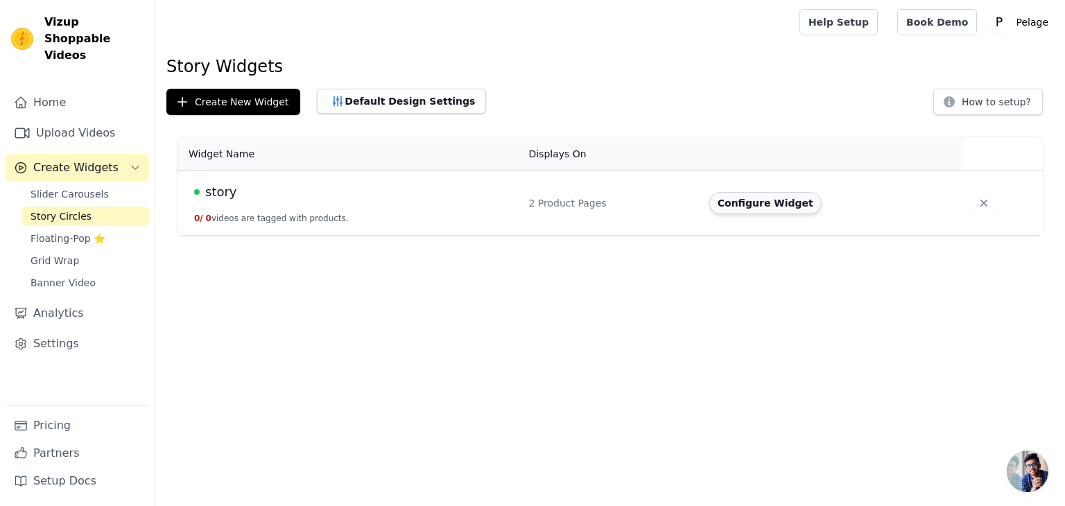
click at [796, 200] on button "Configure Widget" at bounding box center [765, 203] width 112 height 22
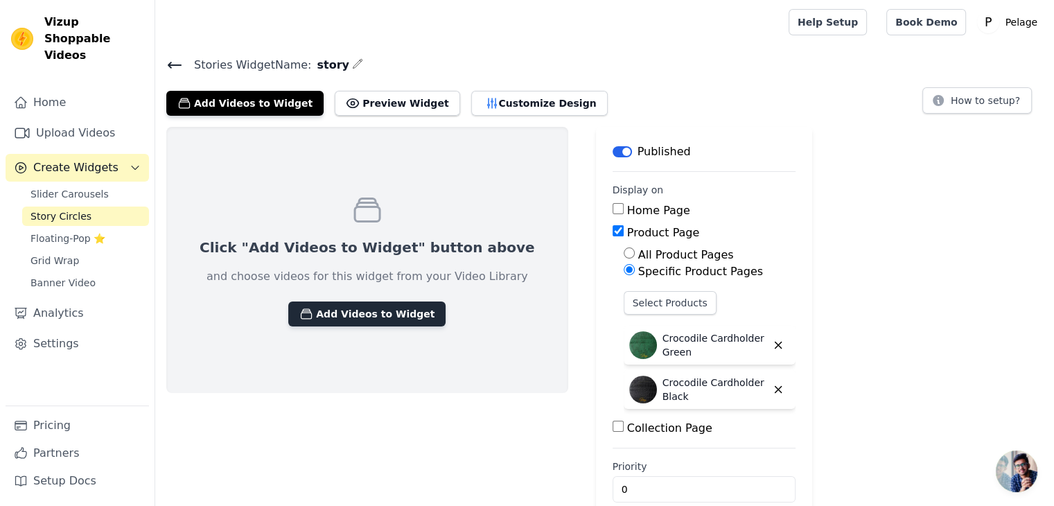
click at [339, 317] on button "Add Videos to Widget" at bounding box center [366, 313] width 157 height 25
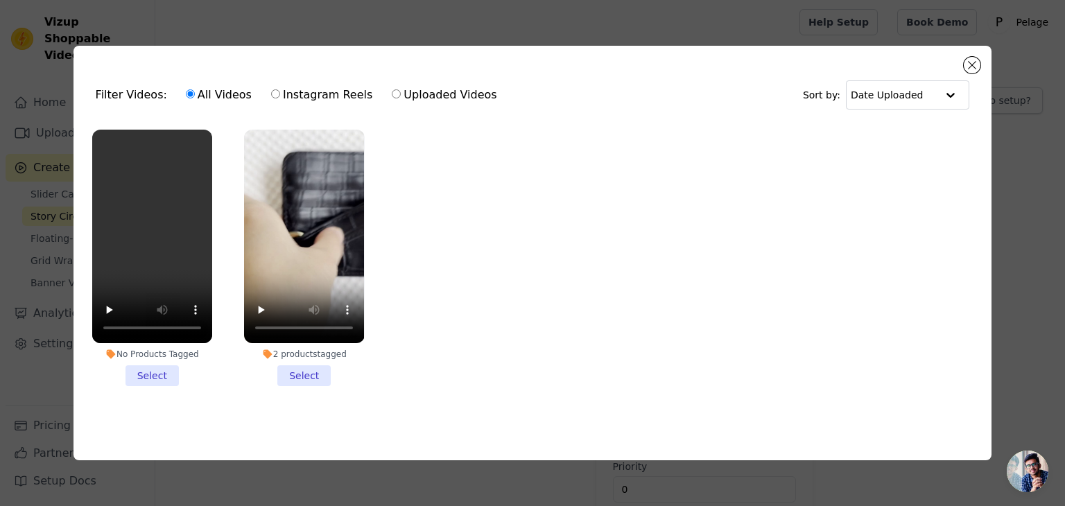
click at [293, 371] on li "2 products tagged Select" at bounding box center [304, 258] width 120 height 256
click at [0, 0] on input "2 products tagged Select" at bounding box center [0, 0] width 0 height 0
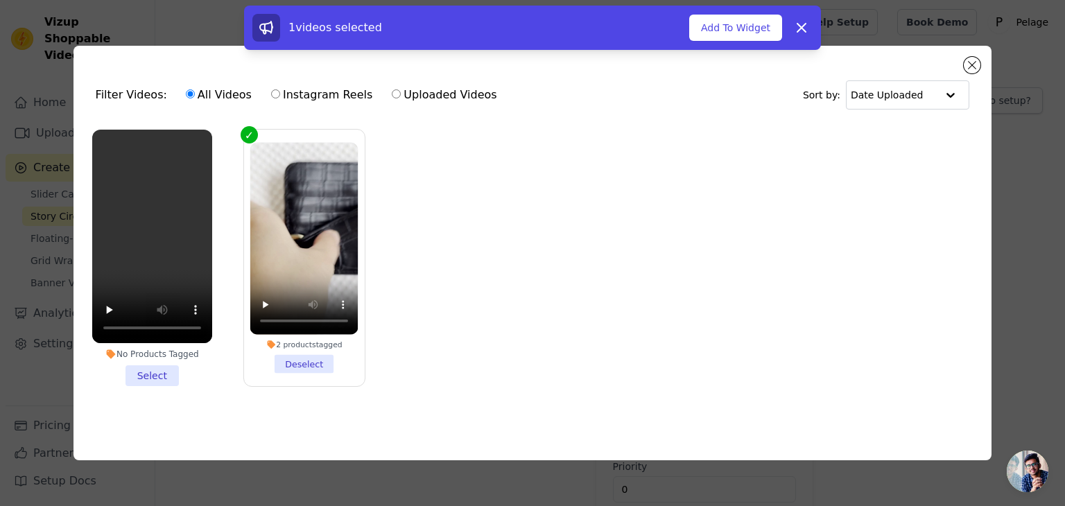
click at [155, 350] on div "No Products Tagged" at bounding box center [152, 354] width 120 height 11
click at [0, 0] on input "No Products Tagged Select" at bounding box center [0, 0] width 0 height 0
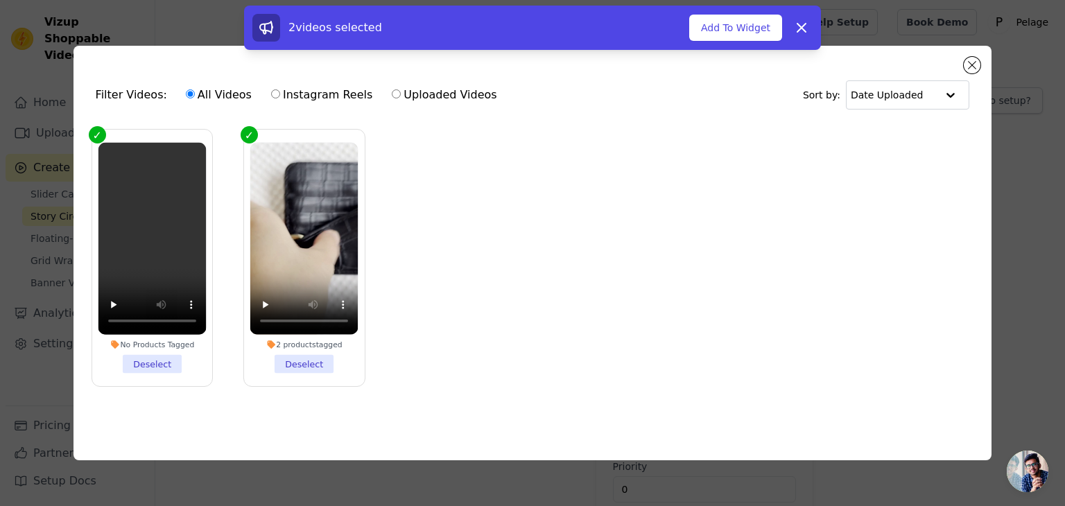
click at [302, 353] on li "2 products tagged Deselect" at bounding box center [304, 257] width 108 height 231
click at [0, 0] on input "2 products tagged Deselect" at bounding box center [0, 0] width 0 height 0
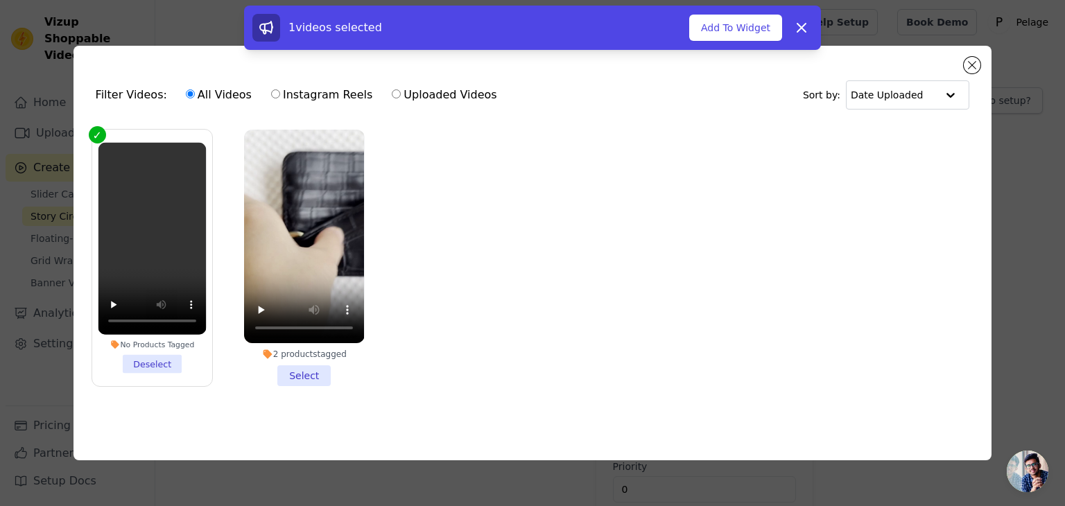
click at [139, 357] on li "No Products Tagged Deselect" at bounding box center [152, 257] width 108 height 231
click at [0, 0] on input "No Products Tagged Deselect" at bounding box center [0, 0] width 0 height 0
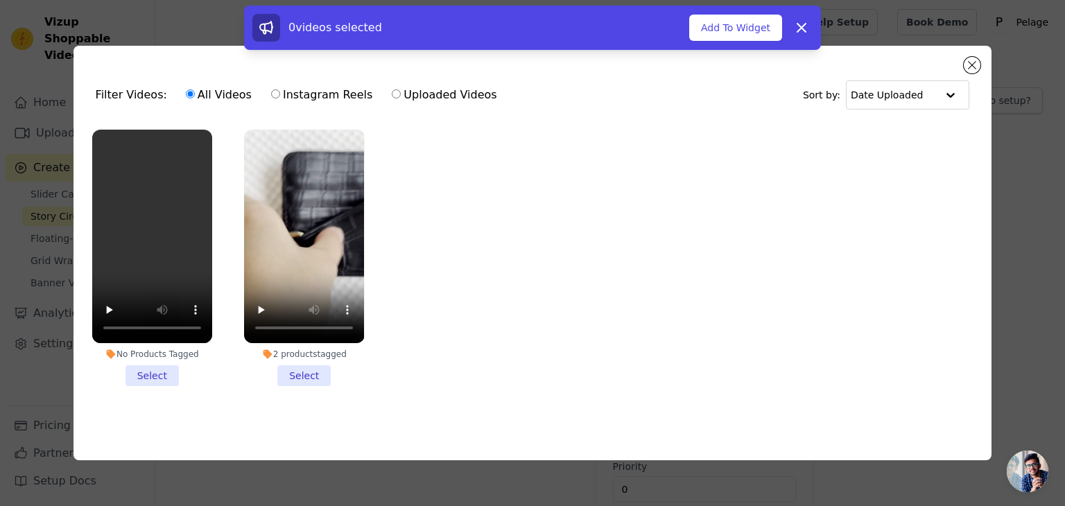
click at [146, 358] on li "No Products Tagged Select" at bounding box center [152, 258] width 120 height 256
click at [0, 0] on input "No Products Tagged Select" at bounding box center [0, 0] width 0 height 0
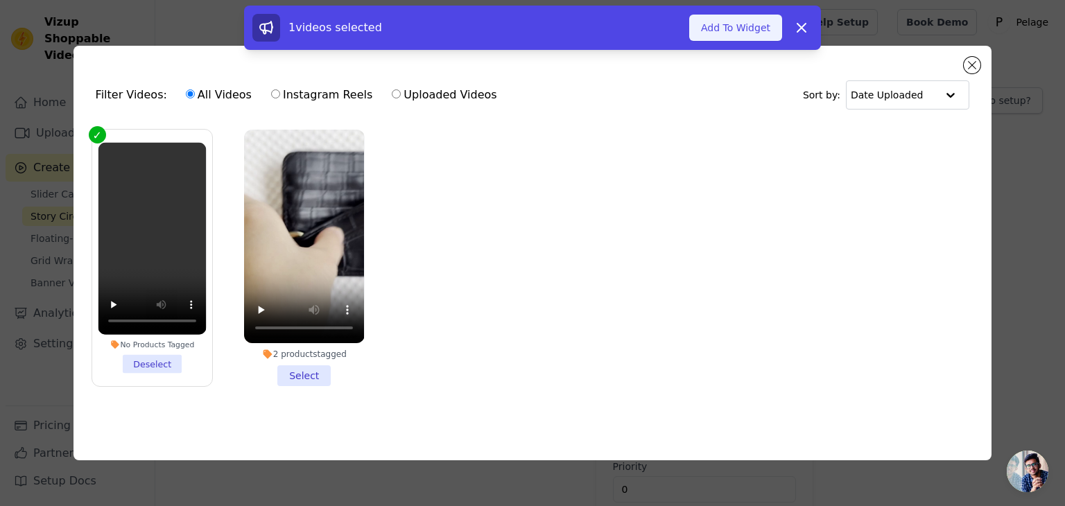
click at [755, 37] on button "Add To Widget" at bounding box center [735, 28] width 93 height 26
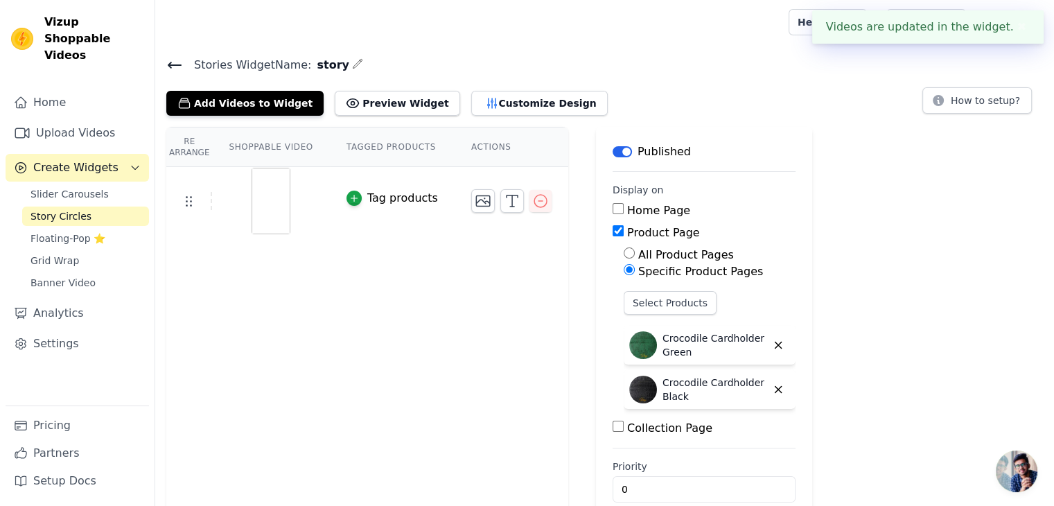
click at [376, 200] on div "Tag products" at bounding box center [402, 198] width 71 height 17
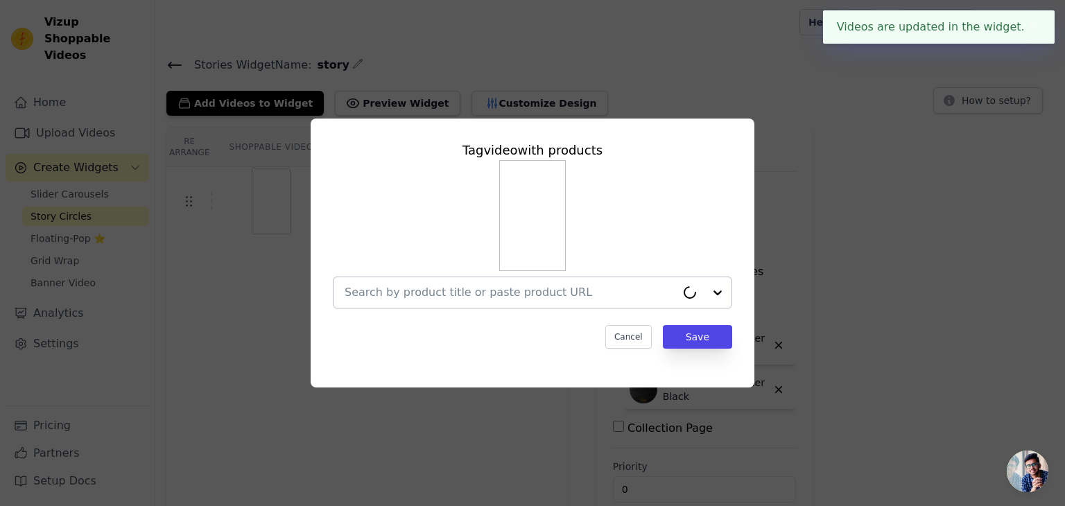
click at [562, 295] on input "text" at bounding box center [509, 292] width 331 height 17
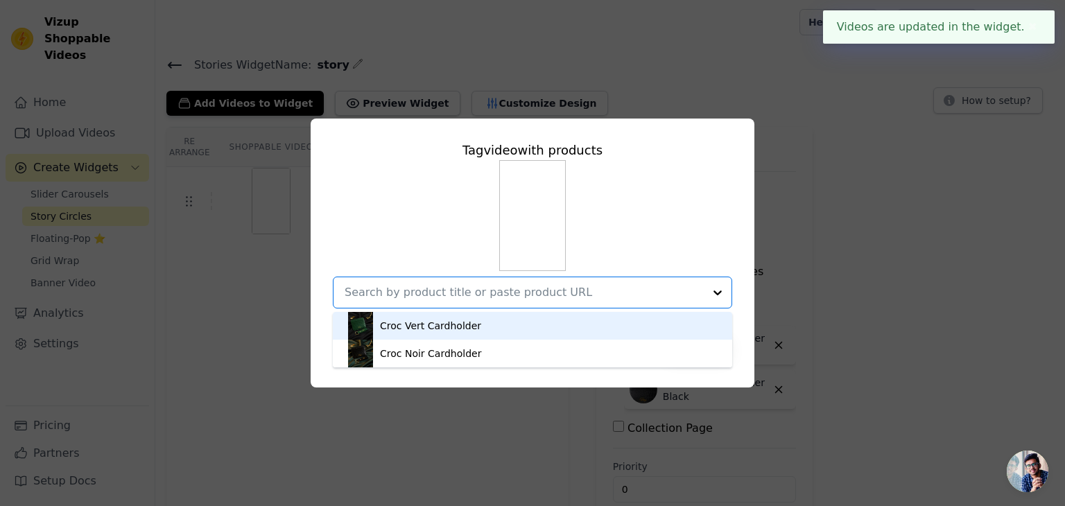
click at [518, 325] on div "Croc Vert Cardholder" at bounding box center [532, 326] width 371 height 28
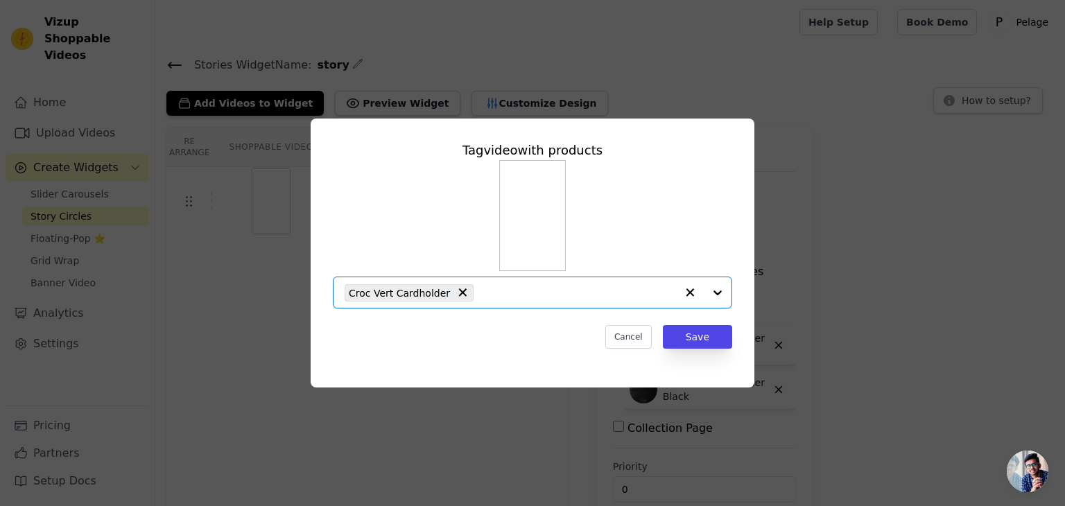
click at [604, 293] on input "text" at bounding box center [577, 292] width 195 height 17
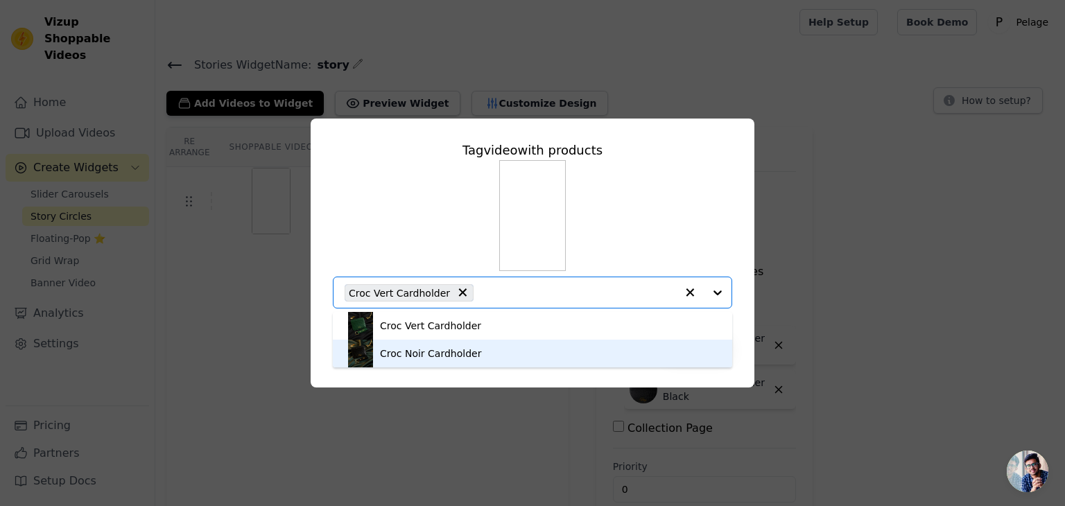
click at [499, 353] on div "Croc Noir Cardholder" at bounding box center [532, 354] width 371 height 28
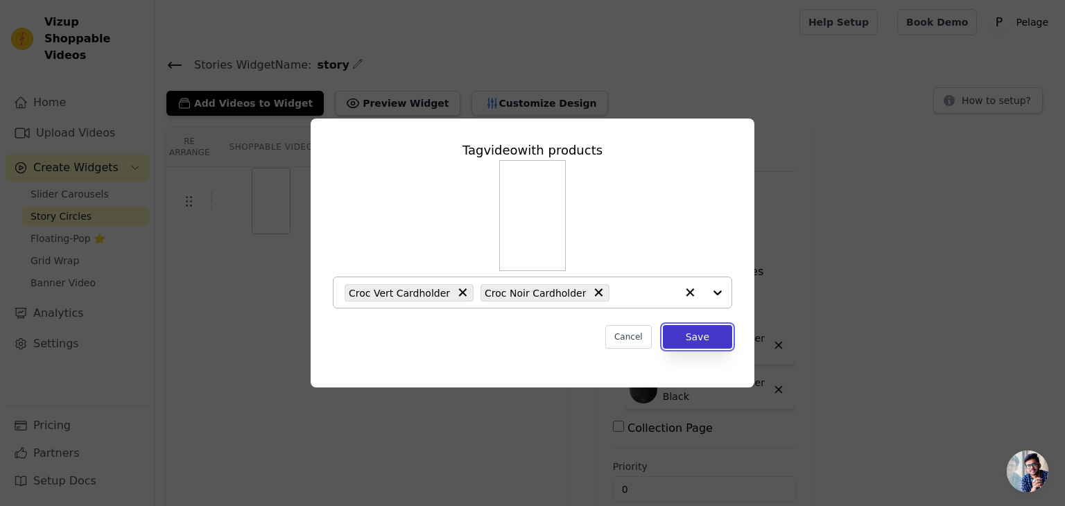
click at [694, 336] on button "Save" at bounding box center [697, 337] width 69 height 24
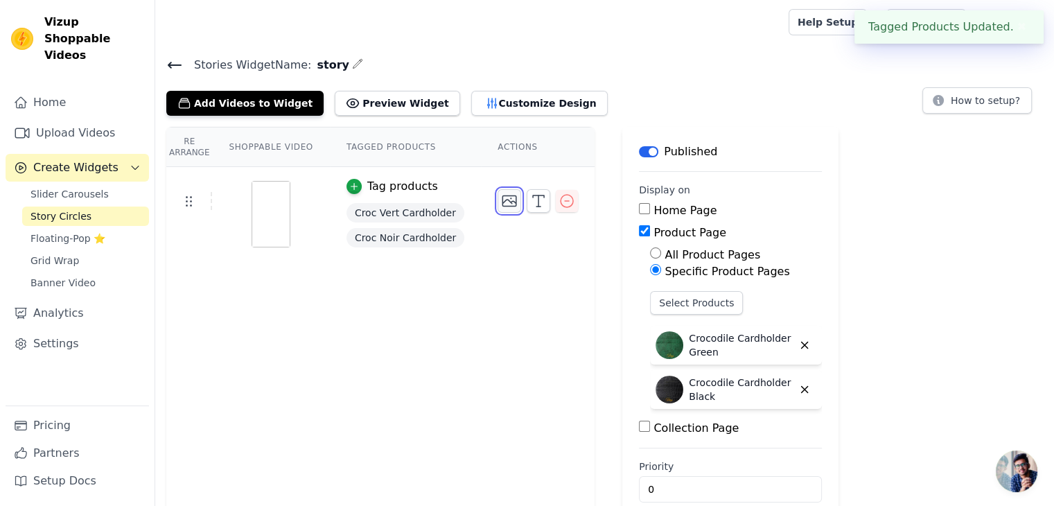
click at [502, 205] on icon "button" at bounding box center [509, 201] width 14 height 10
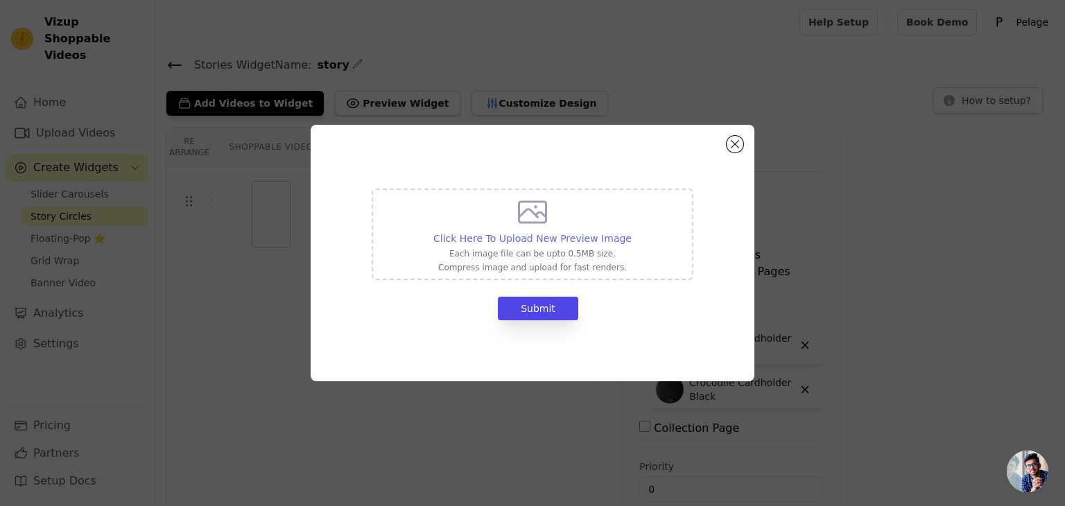
click at [525, 238] on span "Click Here To Upload New Preview Image" at bounding box center [532, 238] width 198 height 11
click at [631, 231] on input "Click Here To Upload New Preview Image Each image file can be upto 0.5MB size. …" at bounding box center [631, 231] width 1 height 1
click at [733, 142] on button "Close modal" at bounding box center [734, 144] width 17 height 17
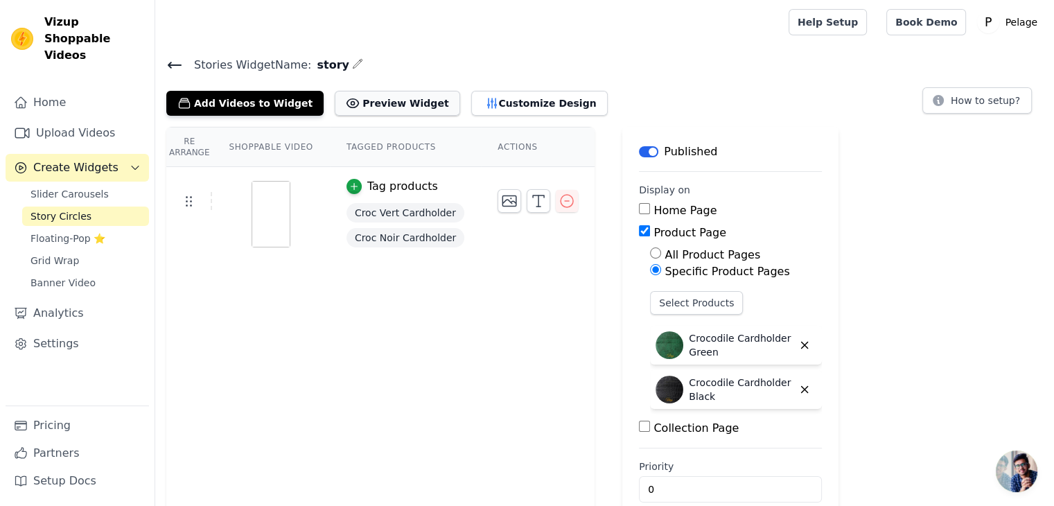
click at [387, 104] on button "Preview Widget" at bounding box center [397, 103] width 125 height 25
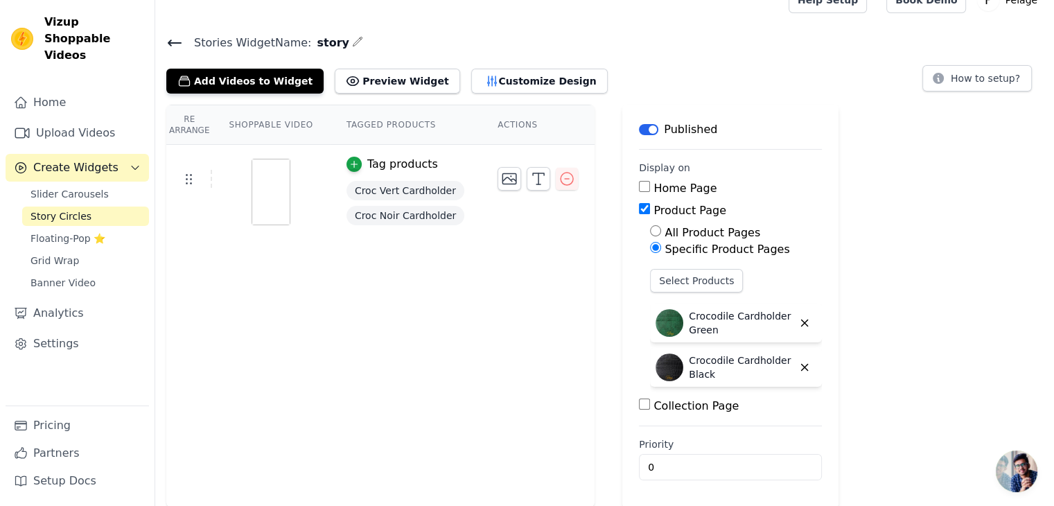
scroll to position [22, 0]
click at [650, 231] on input "All Product Pages" at bounding box center [655, 230] width 11 height 11
radio input "true"
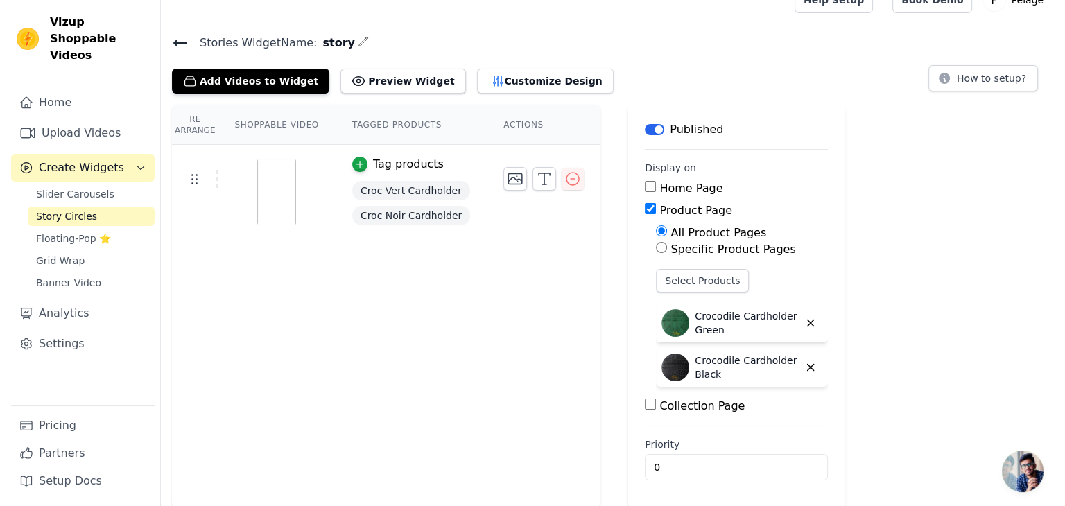
scroll to position [0, 0]
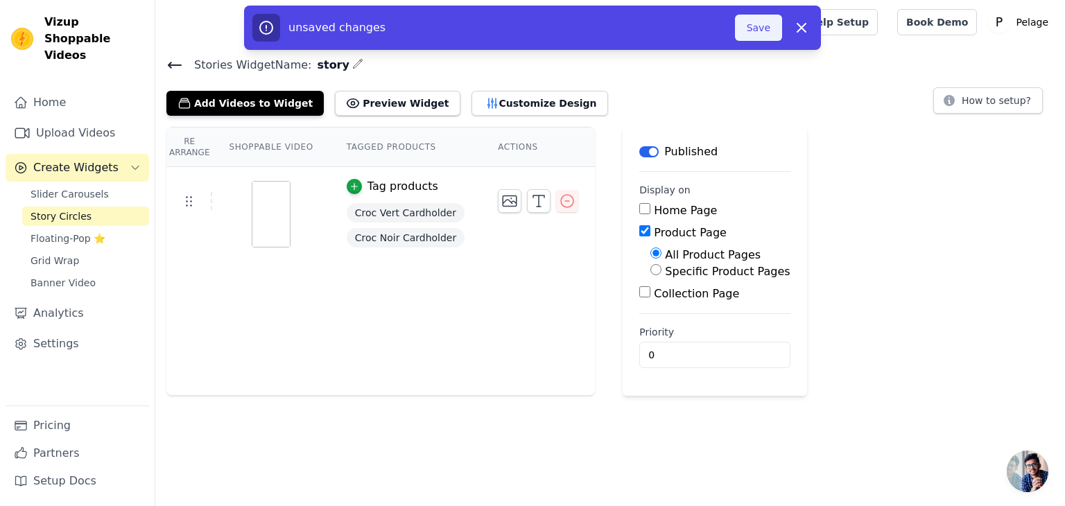
click at [756, 33] on button "Save" at bounding box center [758, 28] width 47 height 26
click at [764, 24] on button "Save" at bounding box center [758, 28] width 47 height 26
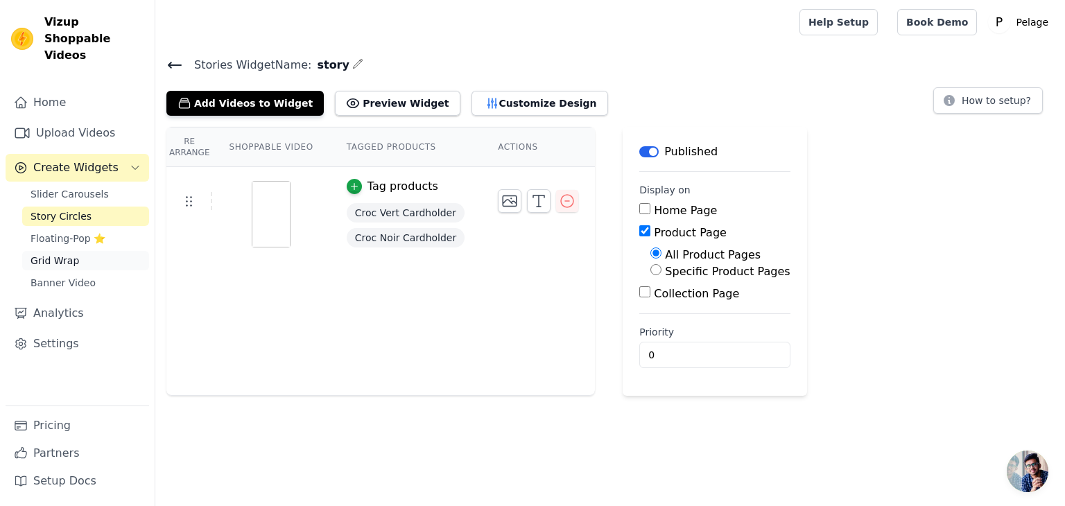
click at [80, 252] on link "Grid Wrap" at bounding box center [85, 260] width 127 height 19
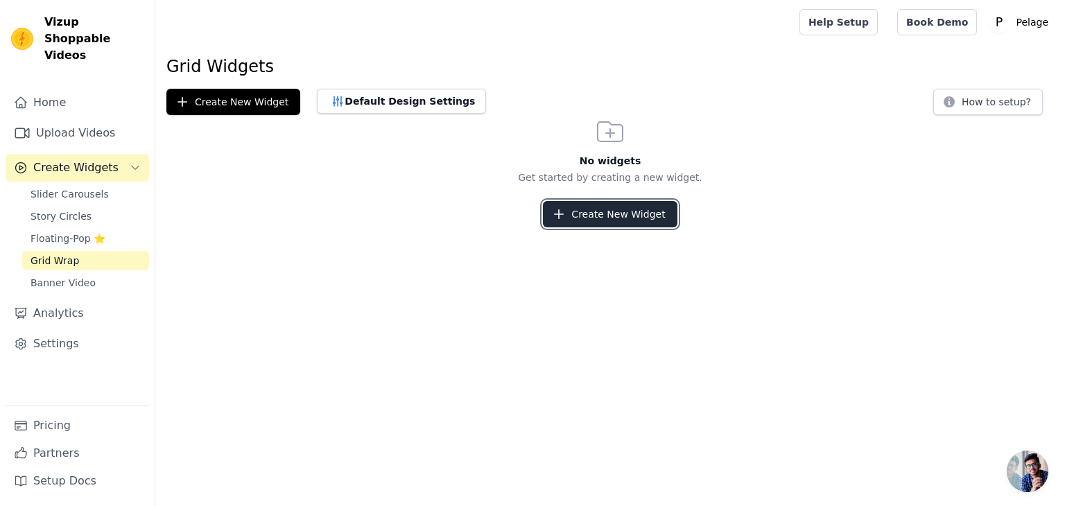
click at [587, 218] on button "Create New Widget" at bounding box center [610, 214] width 134 height 26
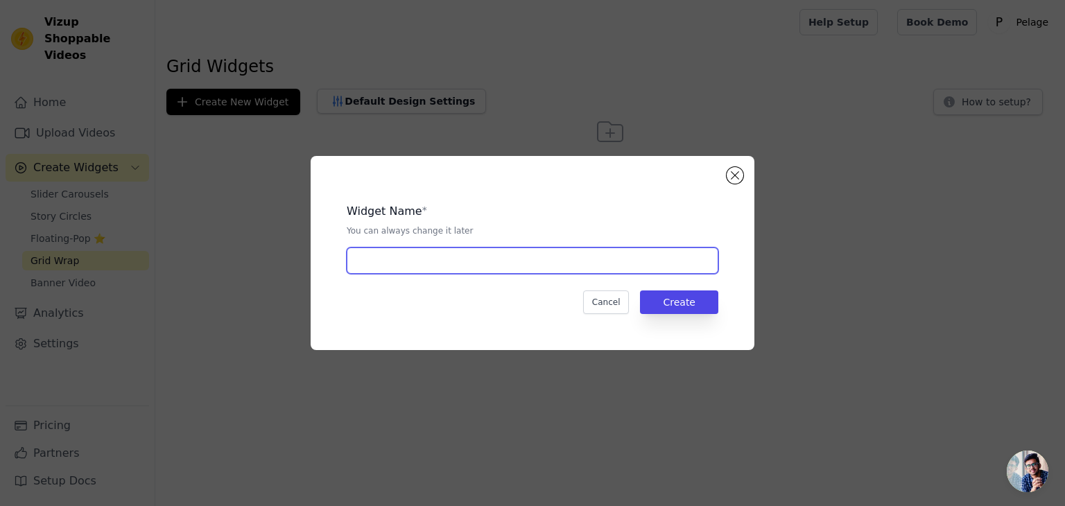
click at [588, 257] on input "text" at bounding box center [532, 260] width 371 height 26
type input "story"
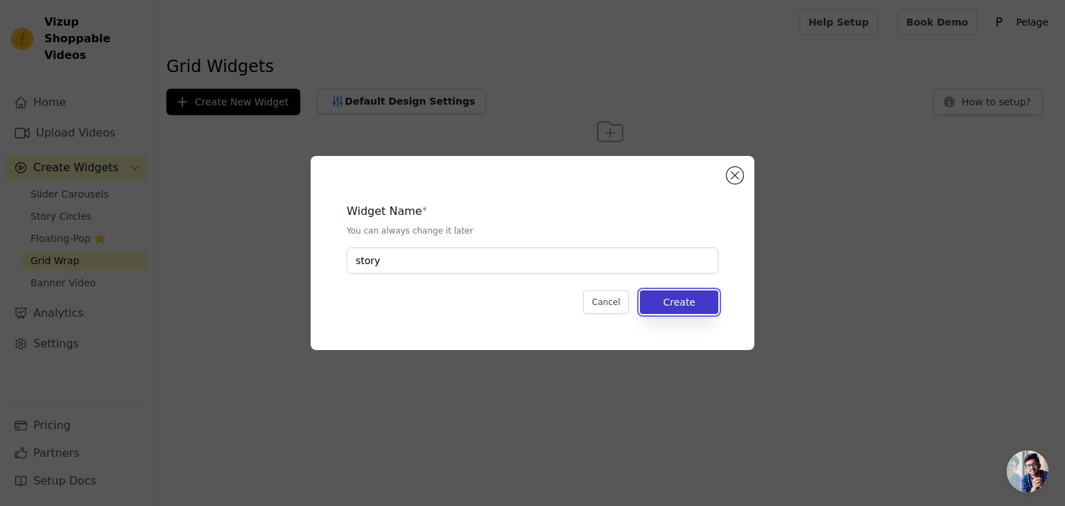
click at [663, 293] on button "Create" at bounding box center [679, 302] width 78 height 24
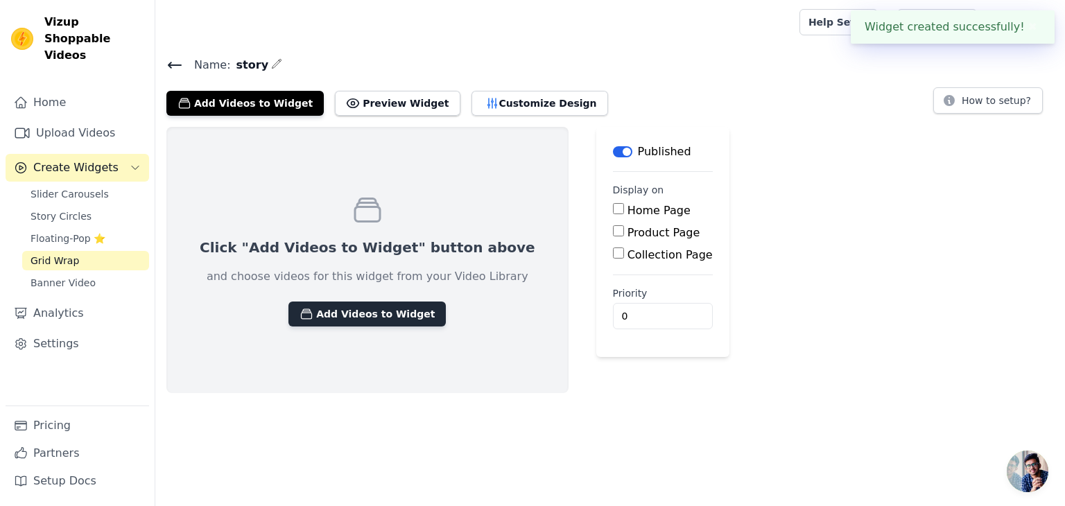
click at [360, 307] on button "Add Videos to Widget" at bounding box center [366, 313] width 157 height 25
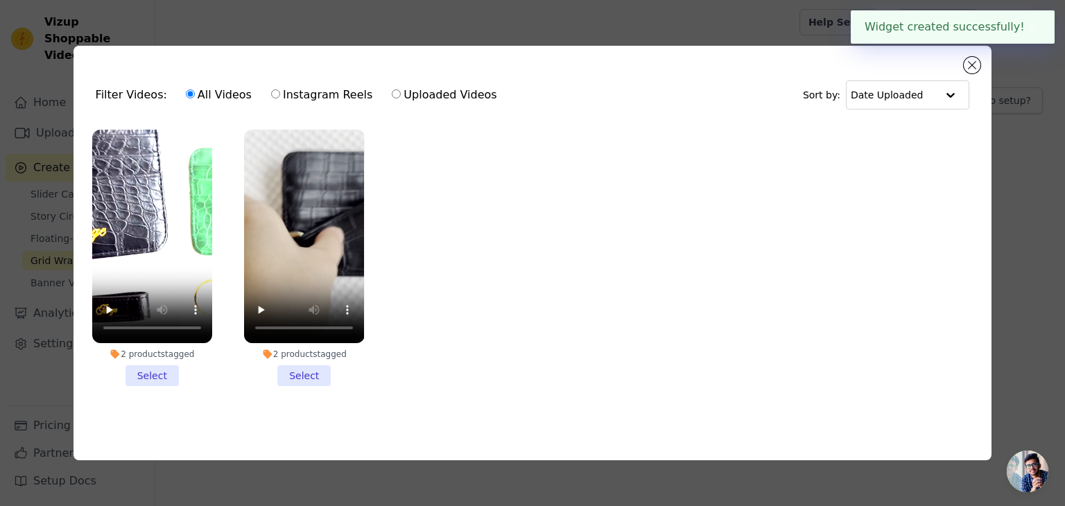
click at [158, 369] on li "2 products tagged Select" at bounding box center [152, 258] width 120 height 256
click at [0, 0] on input "2 products tagged Select" at bounding box center [0, 0] width 0 height 0
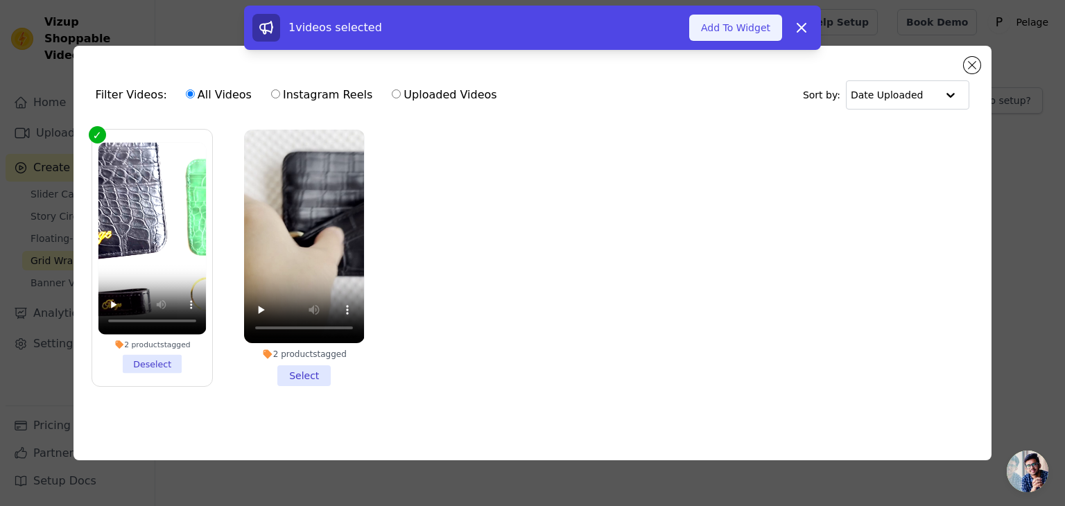
click at [741, 35] on button "Add To Widget" at bounding box center [735, 28] width 93 height 26
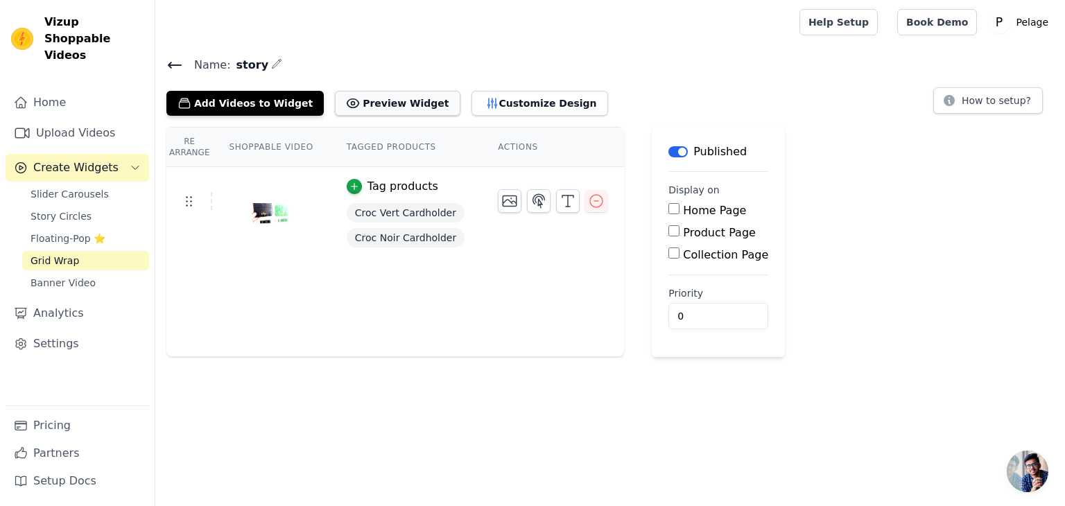
click at [381, 107] on button "Preview Widget" at bounding box center [397, 103] width 125 height 25
click at [588, 201] on icon "button" at bounding box center [596, 201] width 17 height 17
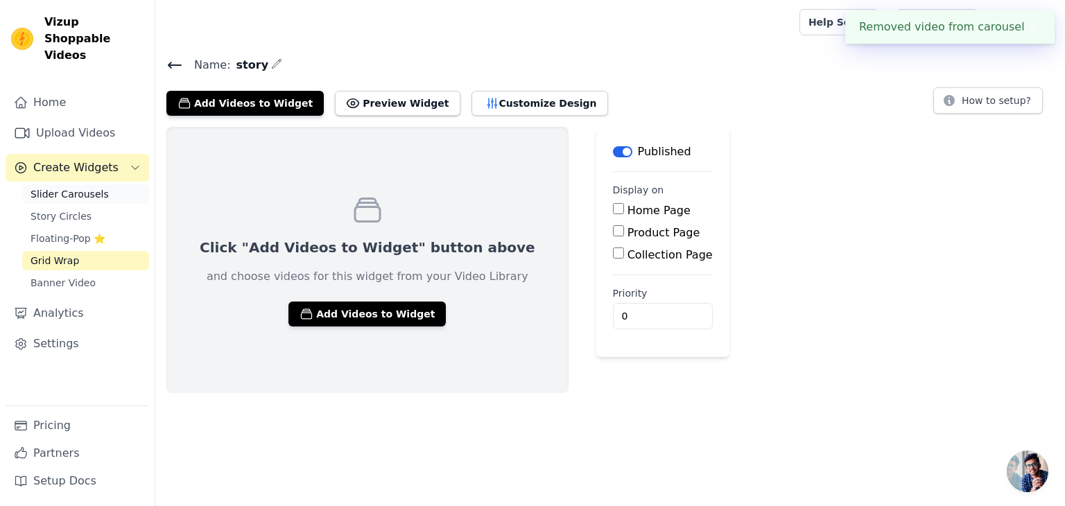
click at [66, 187] on span "Slider Carousels" at bounding box center [69, 194] width 78 height 14
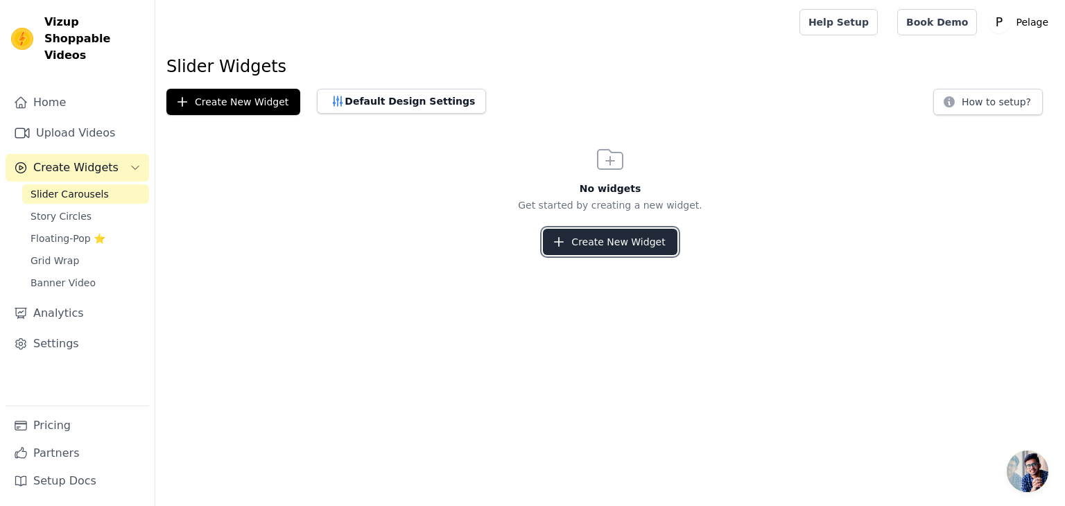
click at [600, 243] on button "Create New Widget" at bounding box center [610, 242] width 134 height 26
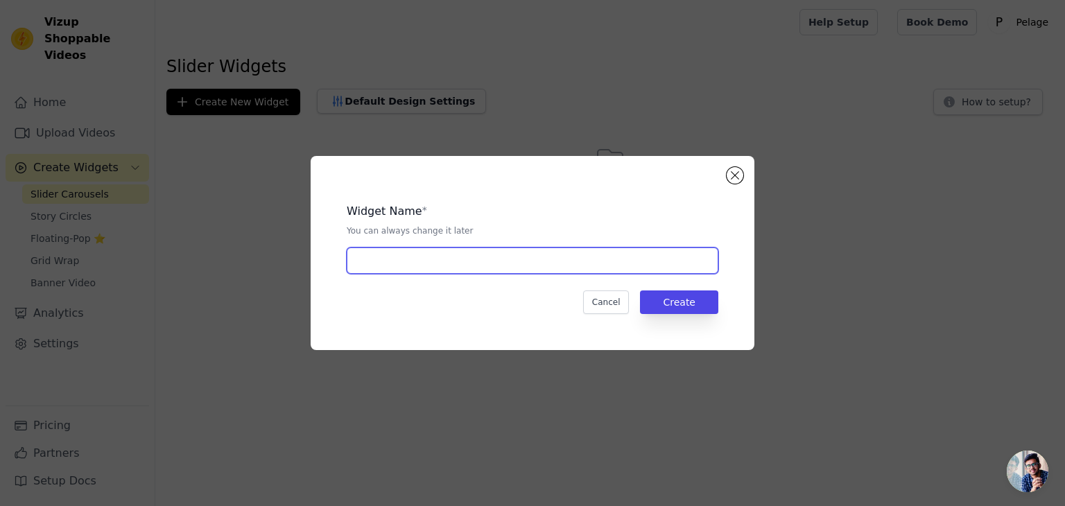
click at [448, 255] on input "text" at bounding box center [532, 260] width 371 height 26
type input "story"
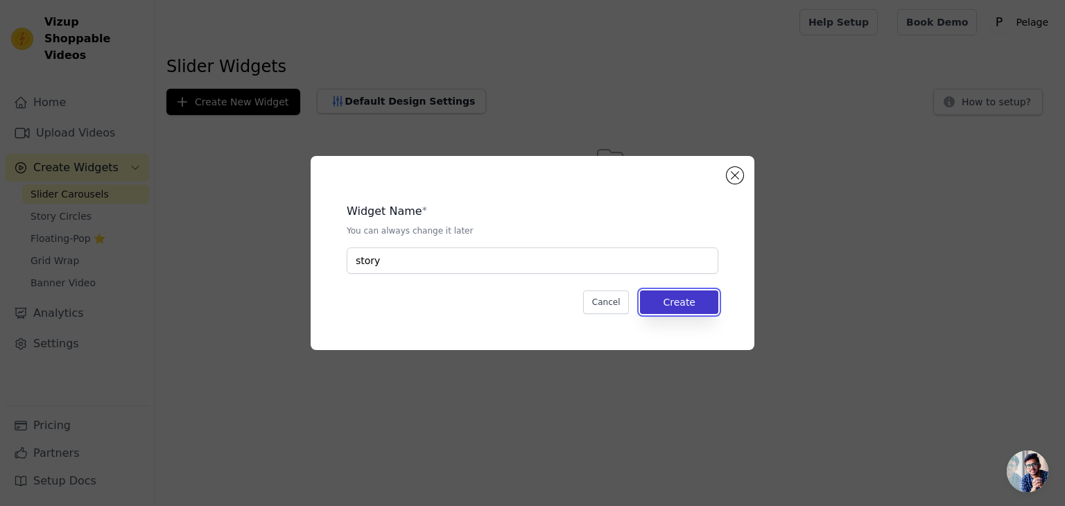
click at [659, 297] on button "Create" at bounding box center [679, 302] width 78 height 24
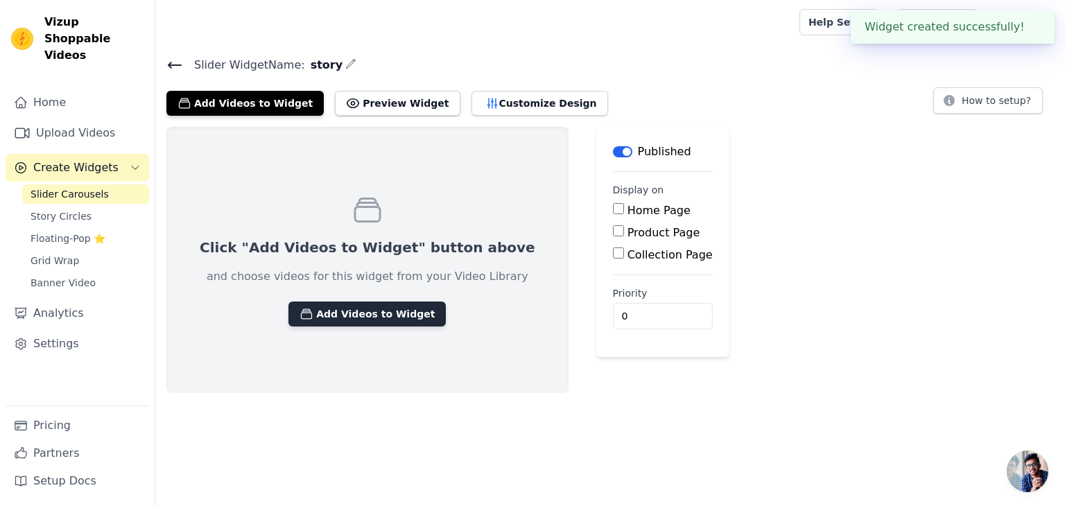
click at [330, 309] on button "Add Videos to Widget" at bounding box center [366, 313] width 157 height 25
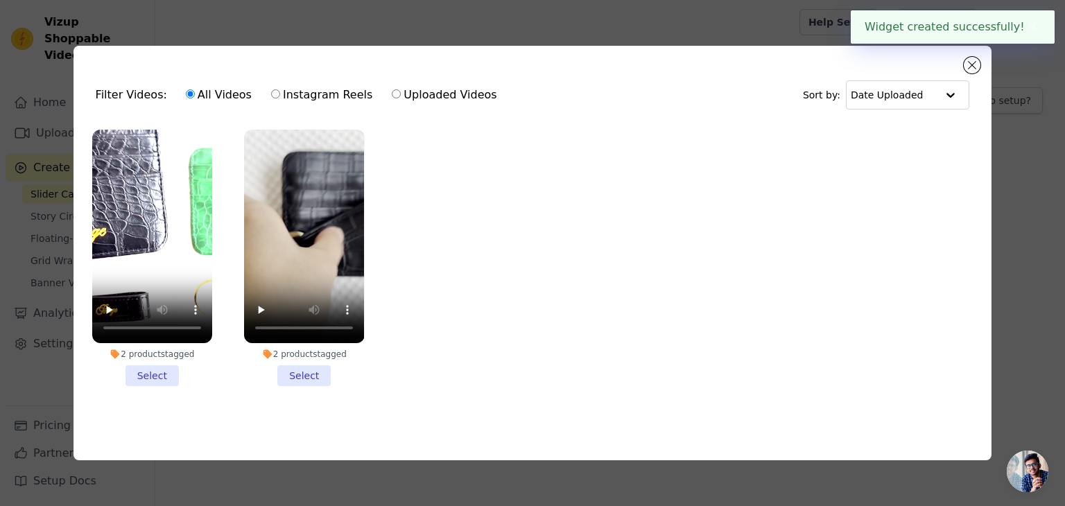
click at [157, 365] on li "2 products tagged Select" at bounding box center [152, 258] width 120 height 256
click at [0, 0] on input "2 products tagged Select" at bounding box center [0, 0] width 0 height 0
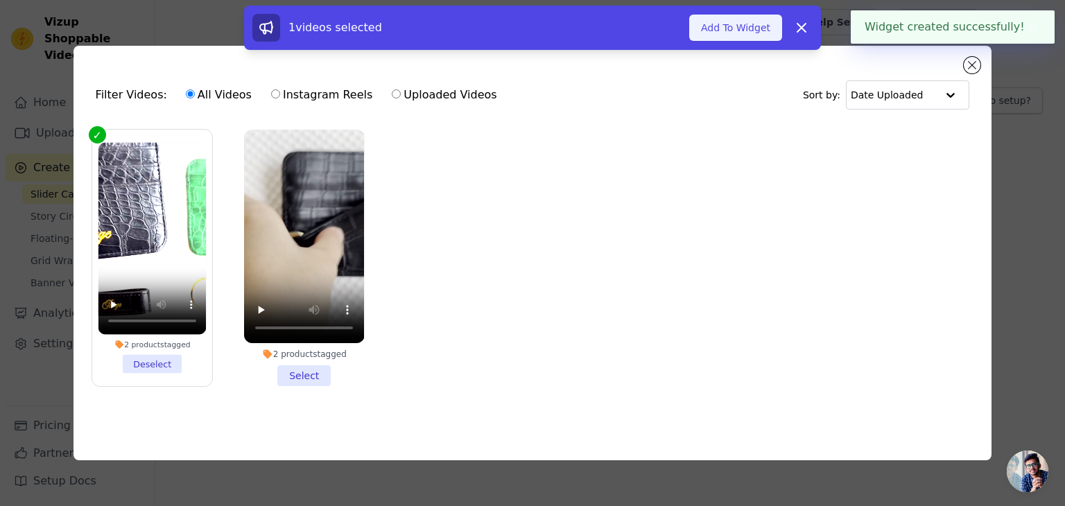
click at [715, 24] on button "Add To Widget" at bounding box center [735, 28] width 93 height 26
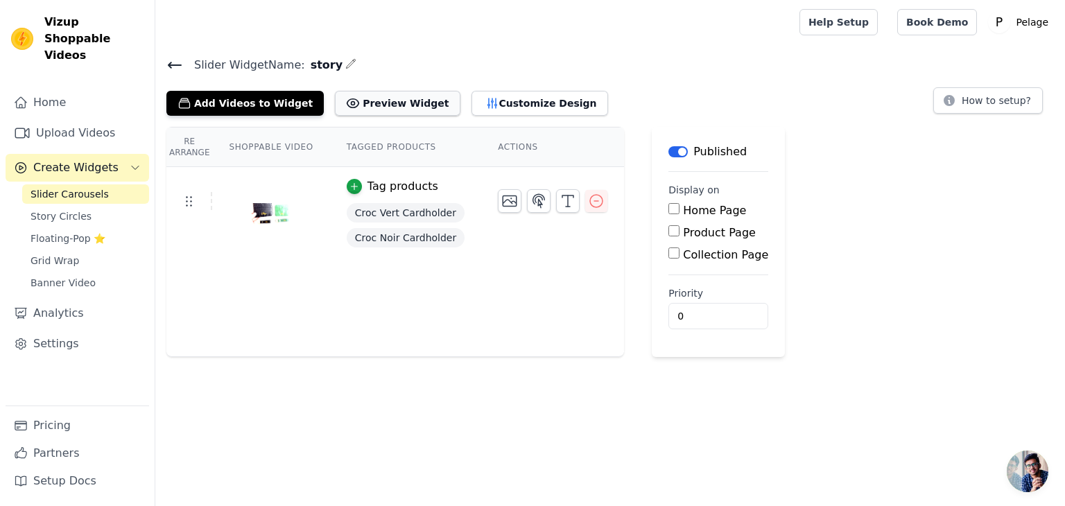
click at [346, 103] on icon at bounding box center [353, 103] width 14 height 14
click at [530, 199] on icon "button" at bounding box center [538, 201] width 17 height 17
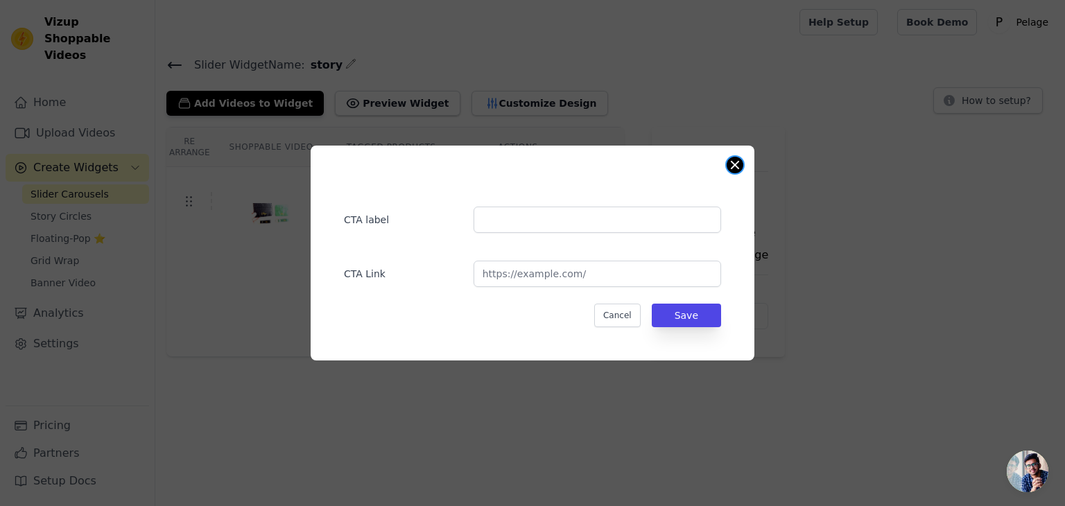
click at [732, 164] on button "Close modal" at bounding box center [734, 165] width 17 height 17
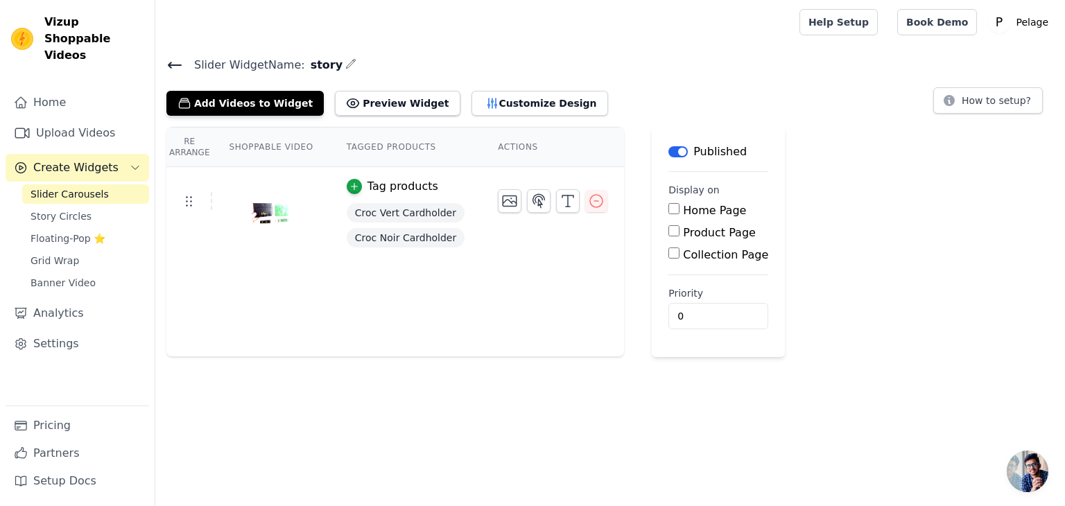
click at [668, 206] on input "Home Page" at bounding box center [673, 208] width 11 height 11
checkbox input "true"
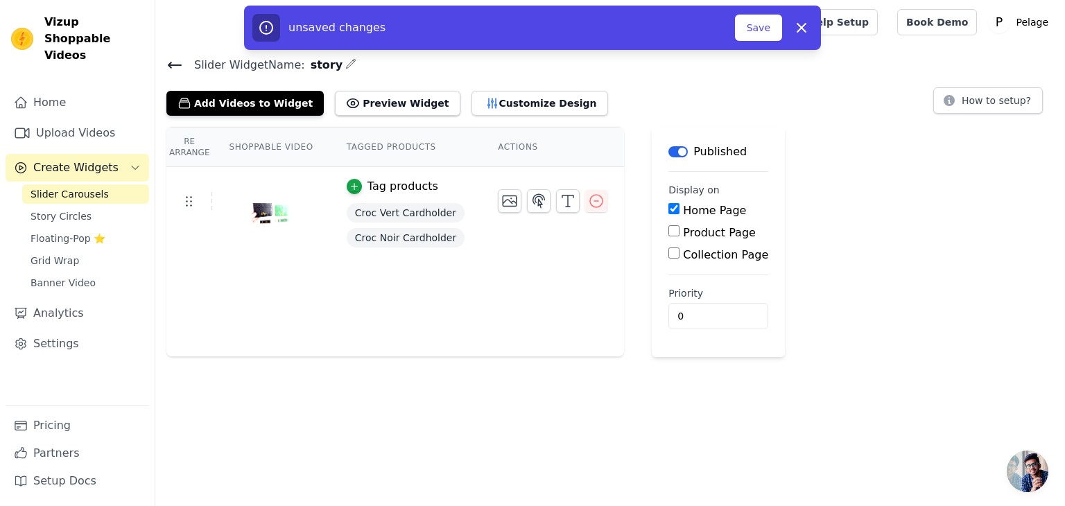
click at [668, 231] on input "Product Page" at bounding box center [673, 230] width 11 height 11
click at [668, 229] on input "Product Page" at bounding box center [673, 230] width 11 height 11
checkbox input "false"
click at [668, 250] on input "Collection Page" at bounding box center [673, 252] width 11 height 11
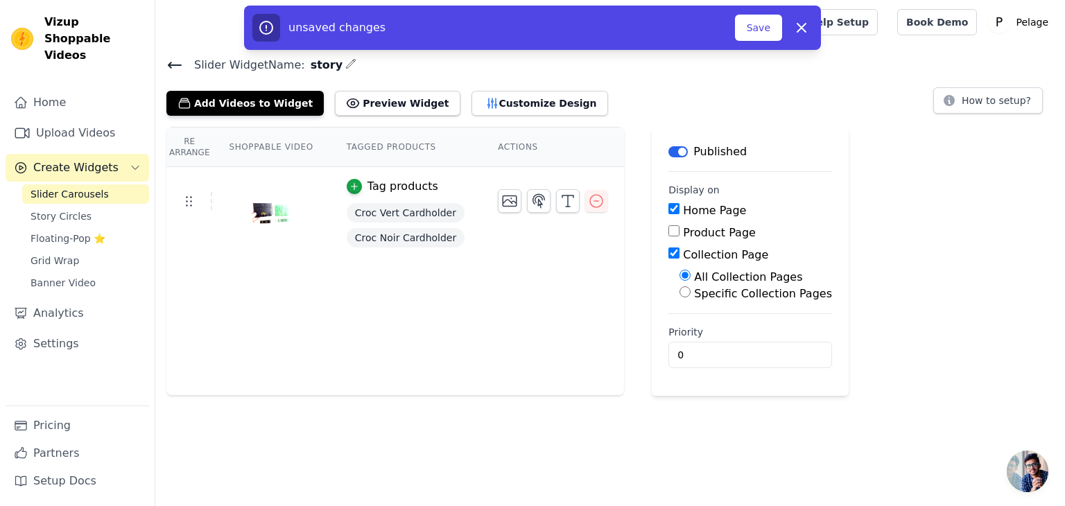
checkbox input "false"
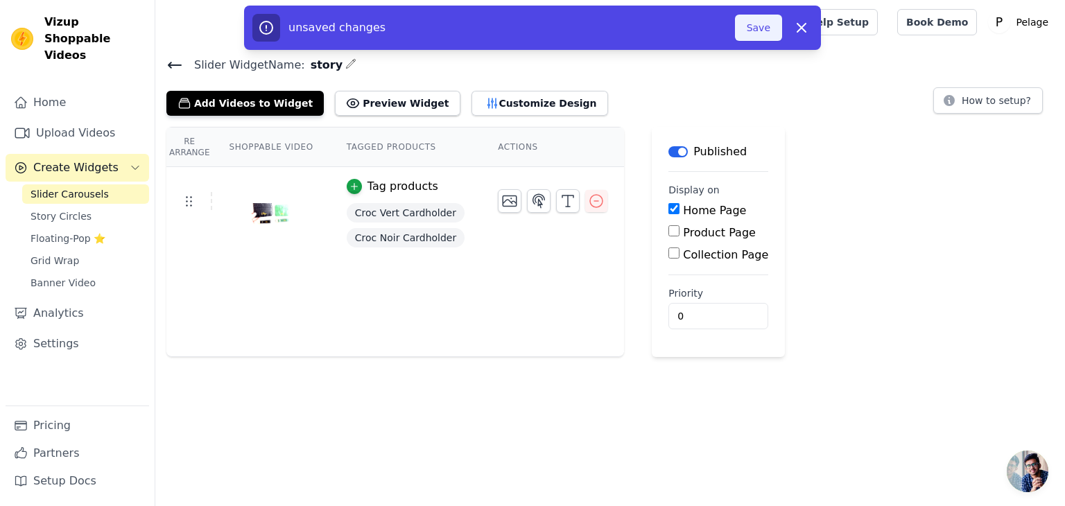
click at [757, 30] on button "Save" at bounding box center [758, 28] width 47 height 26
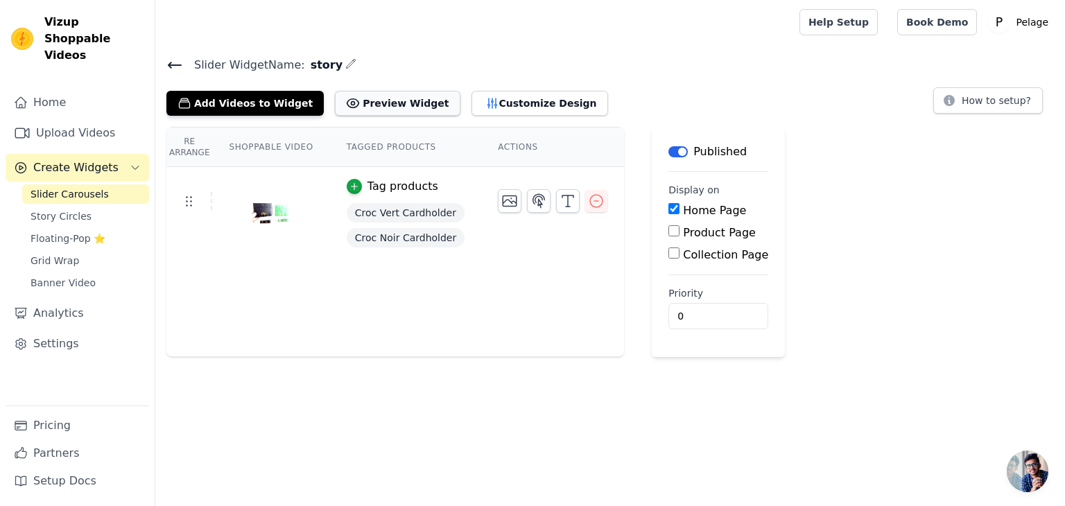
click at [383, 107] on button "Preview Widget" at bounding box center [397, 103] width 125 height 25
click at [247, 101] on button "Add Videos to Widget" at bounding box center [244, 103] width 157 height 25
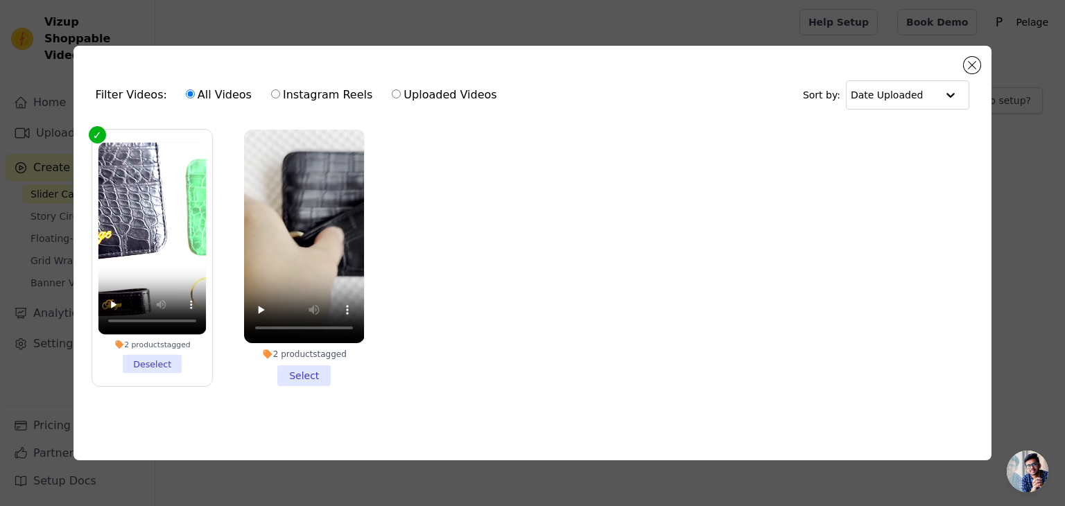
click at [311, 367] on li "2 products tagged Select" at bounding box center [304, 258] width 120 height 256
click at [0, 0] on input "2 products tagged Select" at bounding box center [0, 0] width 0 height 0
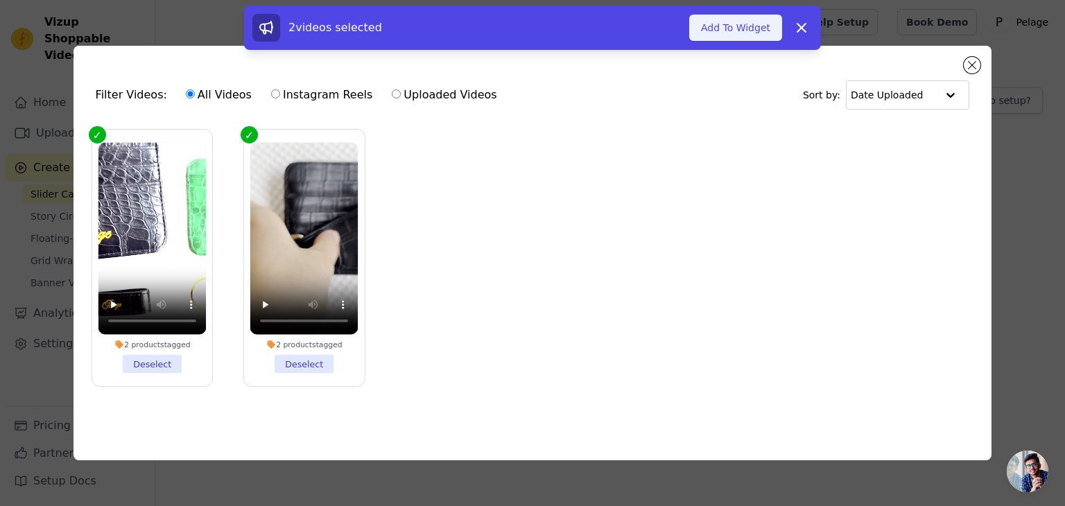
click at [714, 30] on button "Add To Widget" at bounding box center [735, 28] width 93 height 26
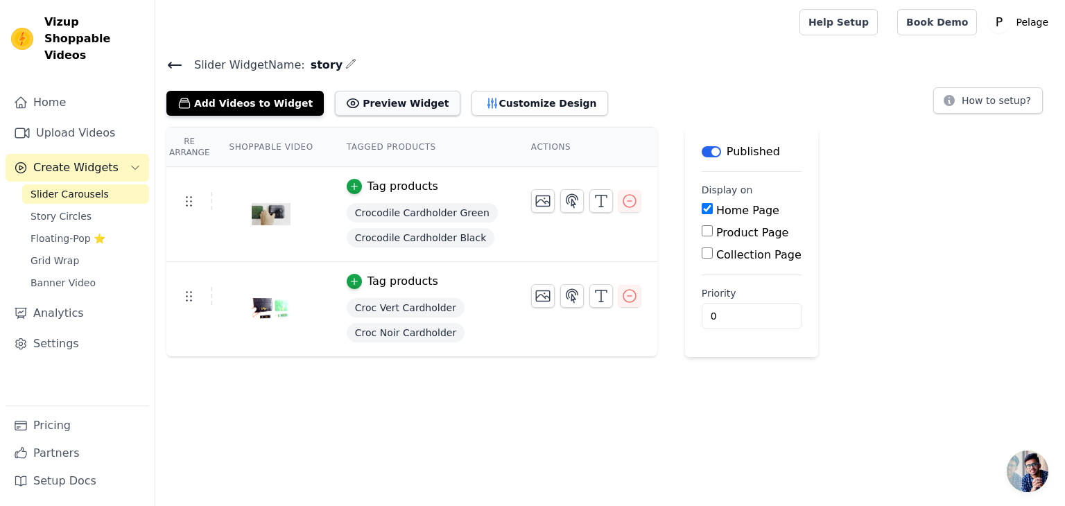
click at [388, 105] on button "Preview Widget" at bounding box center [397, 103] width 125 height 25
click at [621, 198] on icon "button" at bounding box center [629, 201] width 17 height 17
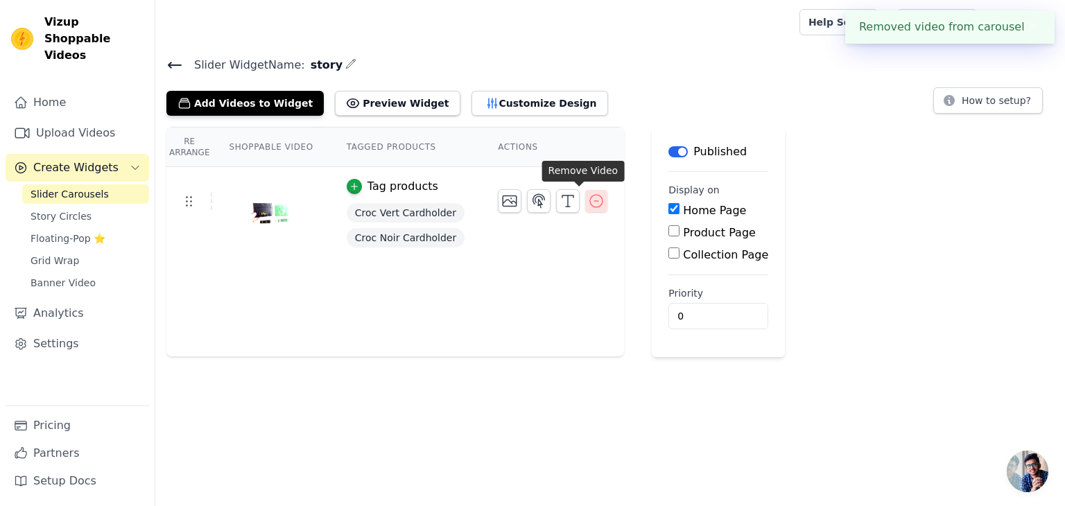
click at [588, 200] on icon "button" at bounding box center [596, 201] width 17 height 17
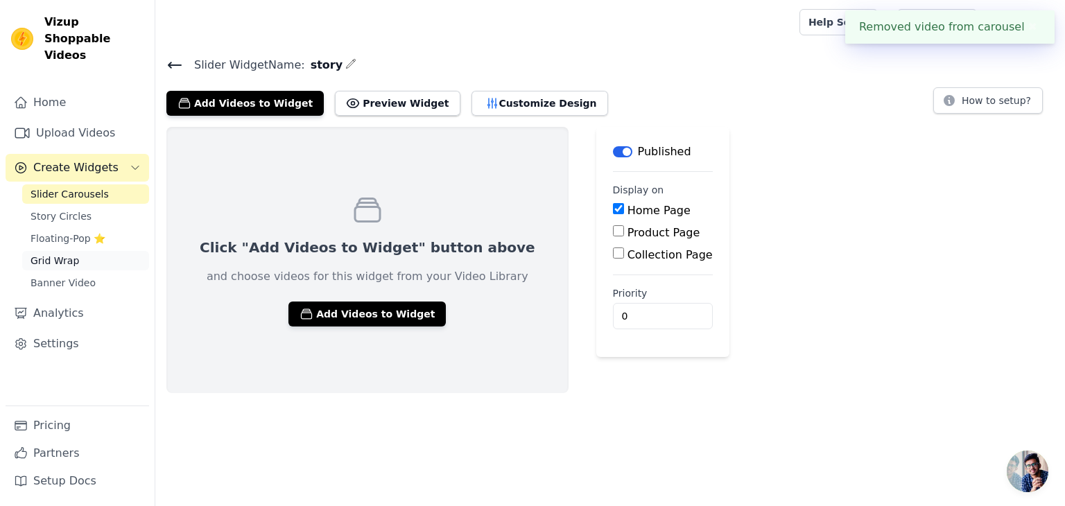
click at [94, 251] on link "Grid Wrap" at bounding box center [85, 260] width 127 height 19
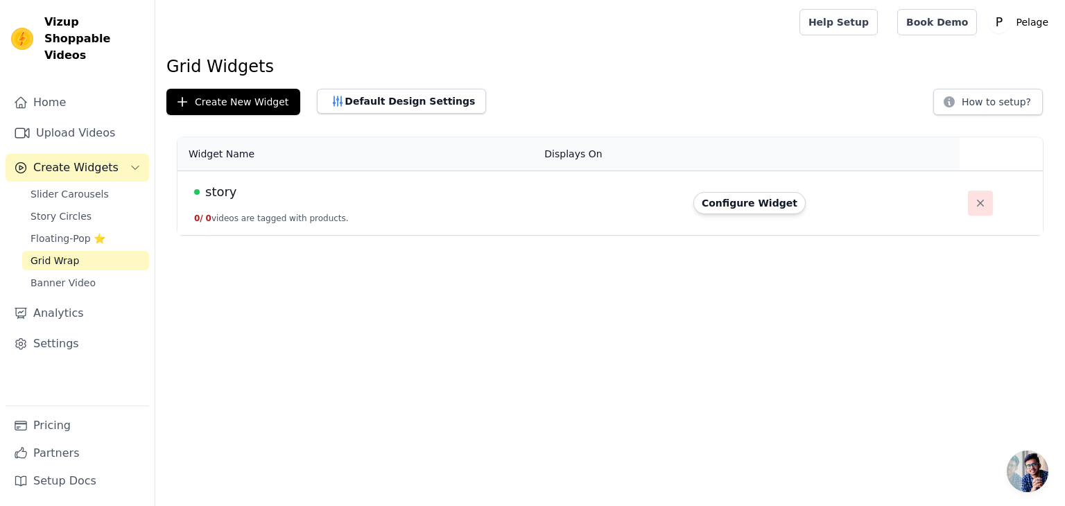
click at [977, 197] on icon "button" at bounding box center [980, 203] width 14 height 14
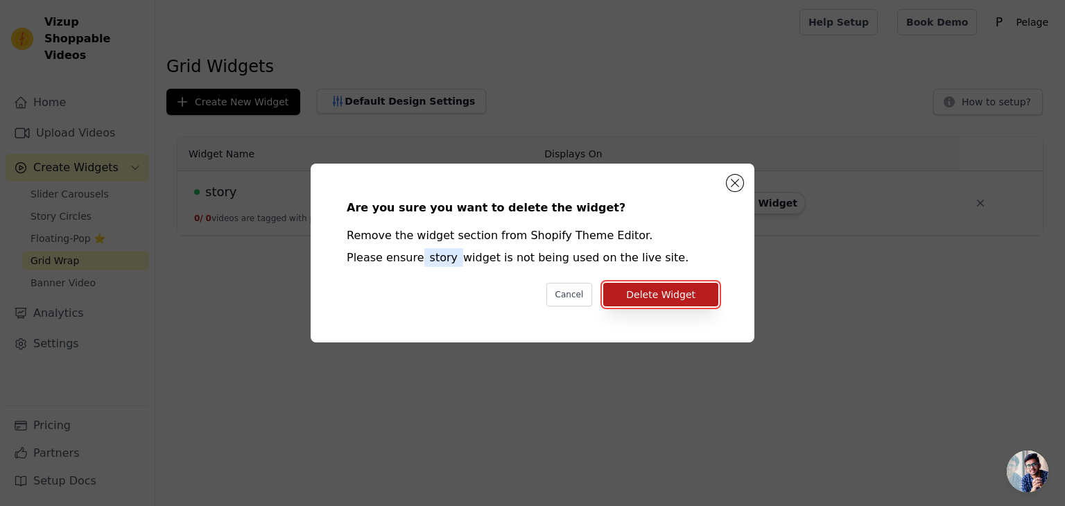
click at [643, 295] on button "Delete Widget" at bounding box center [660, 295] width 115 height 24
